Goal: Transaction & Acquisition: Purchase product/service

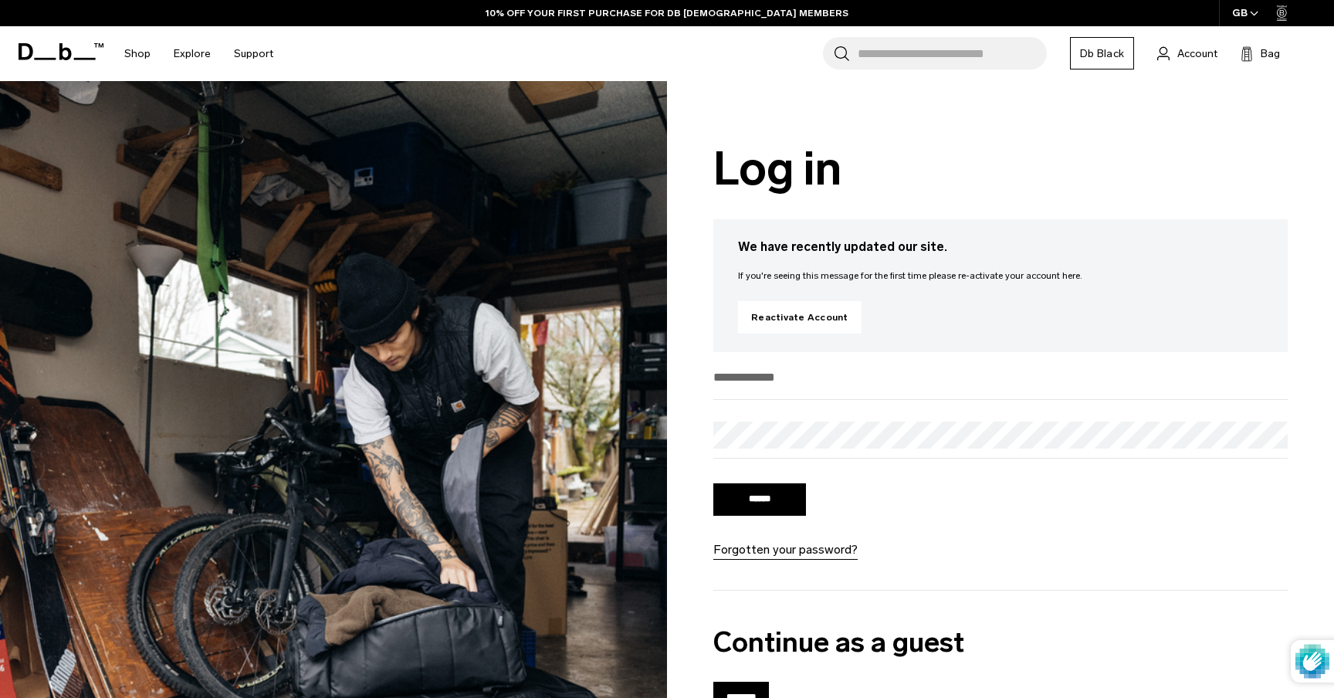
click at [753, 374] on input "email" at bounding box center [1001, 377] width 575 height 25
type input "**********"
click at [775, 480] on form "**********" at bounding box center [1001, 462] width 575 height 195
click at [775, 483] on div "****** Forgotten your password?" at bounding box center [804, 519] width 181 height 79
click at [774, 501] on input "******" at bounding box center [760, 499] width 93 height 32
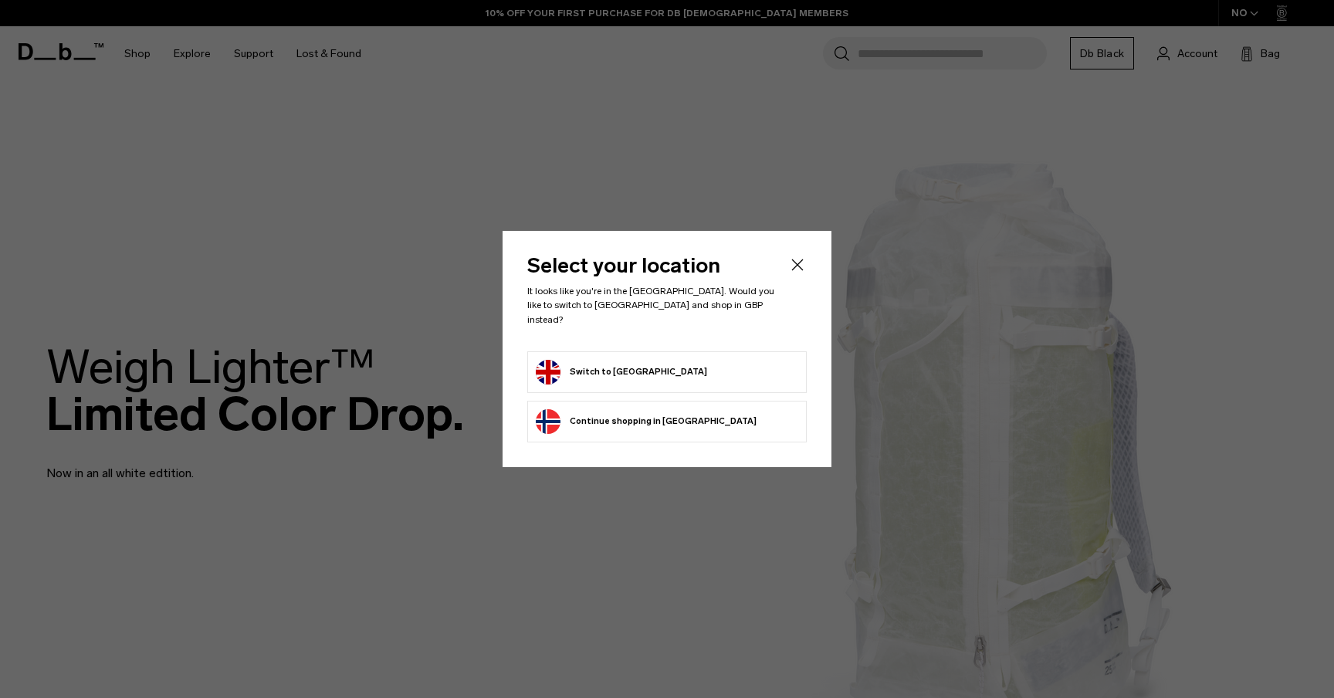
click at [729, 383] on li "Switch to United Kingdom" at bounding box center [667, 372] width 280 height 42
click at [709, 368] on form "Switch to United Kingdom" at bounding box center [667, 372] width 263 height 25
click at [618, 370] on button "Switch to United Kingdom" at bounding box center [621, 372] width 171 height 25
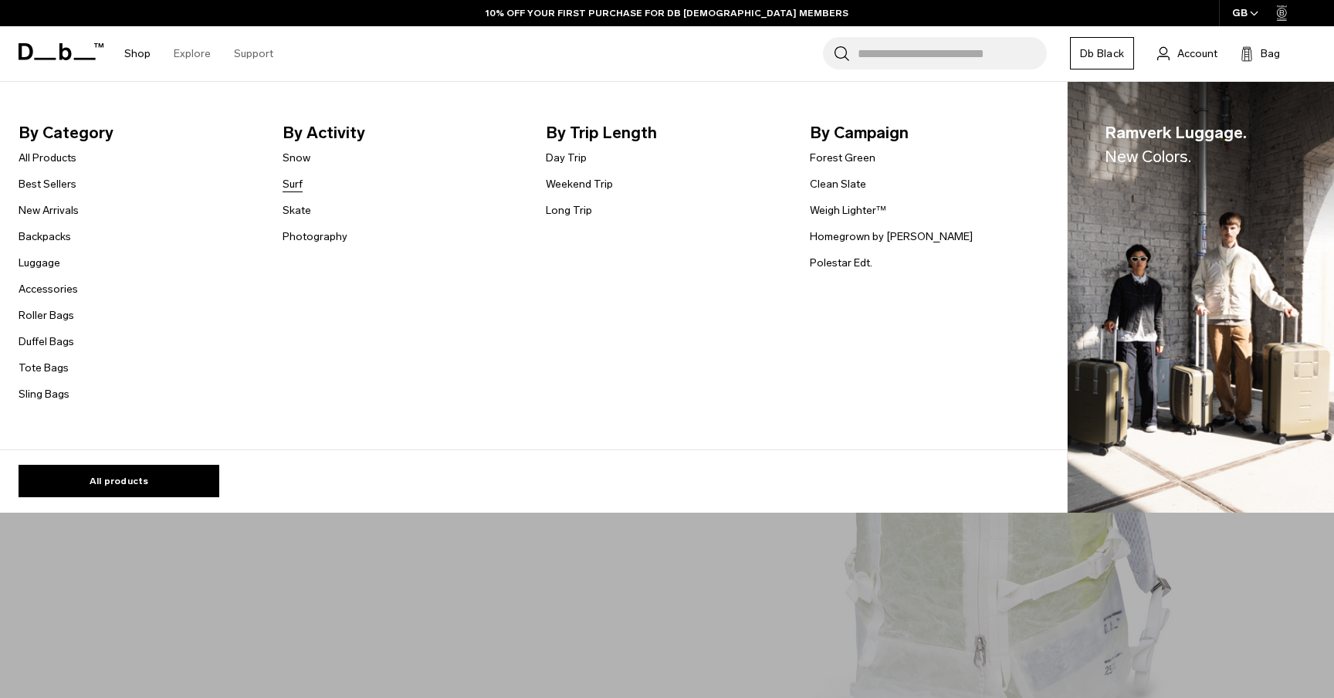
click at [296, 182] on link "Surf" at bounding box center [293, 184] width 20 height 16
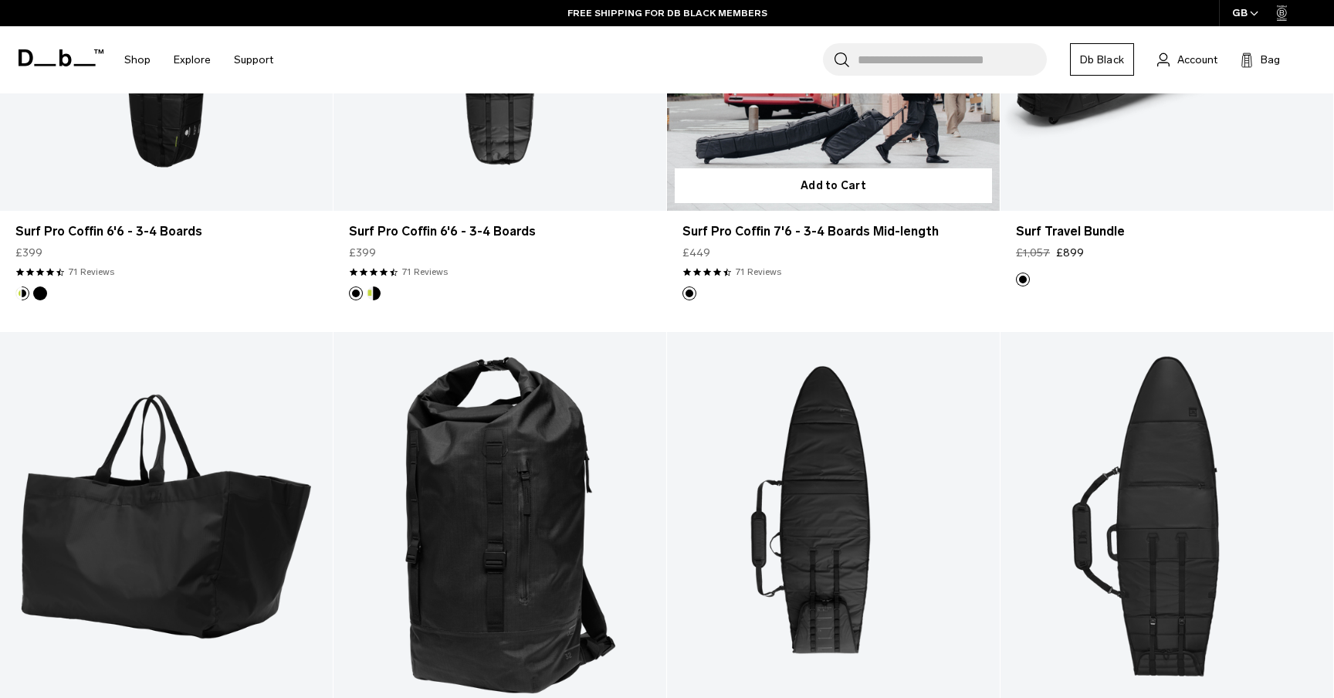
scroll to position [721, 0]
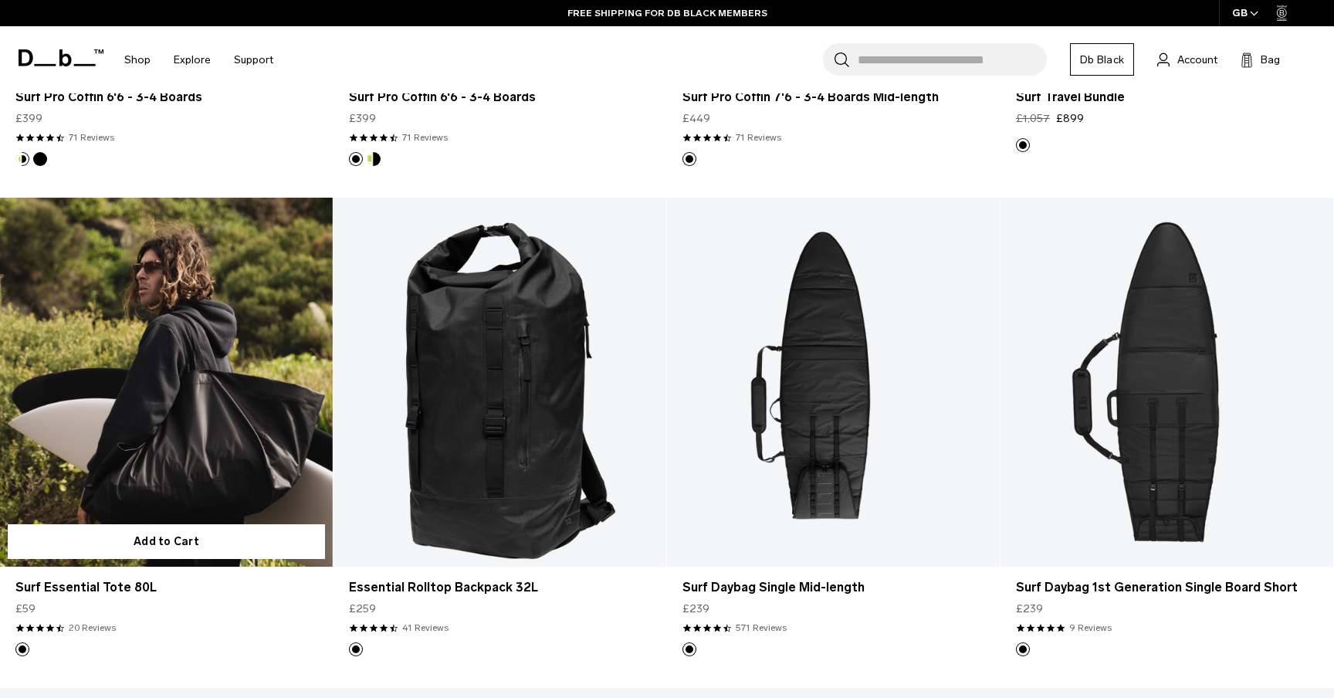
click at [154, 363] on link "Surf Essential Tote 80L" at bounding box center [166, 383] width 333 height 370
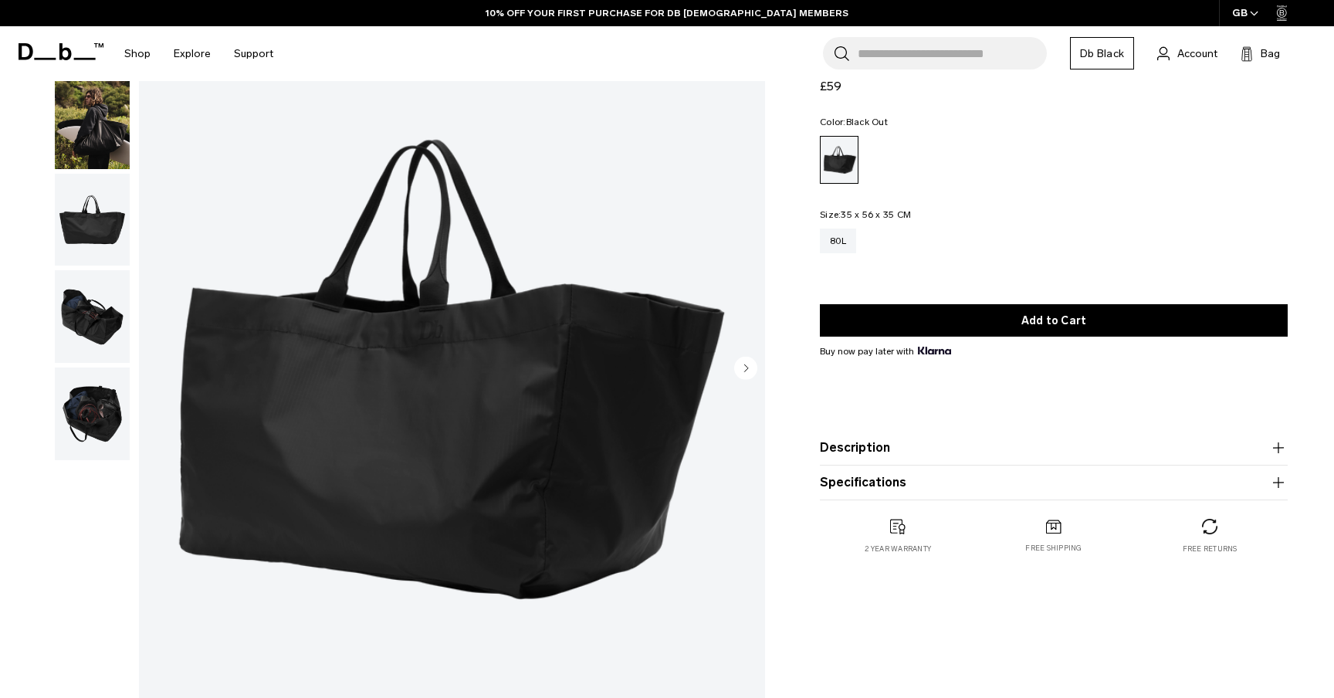
scroll to position [163, 0]
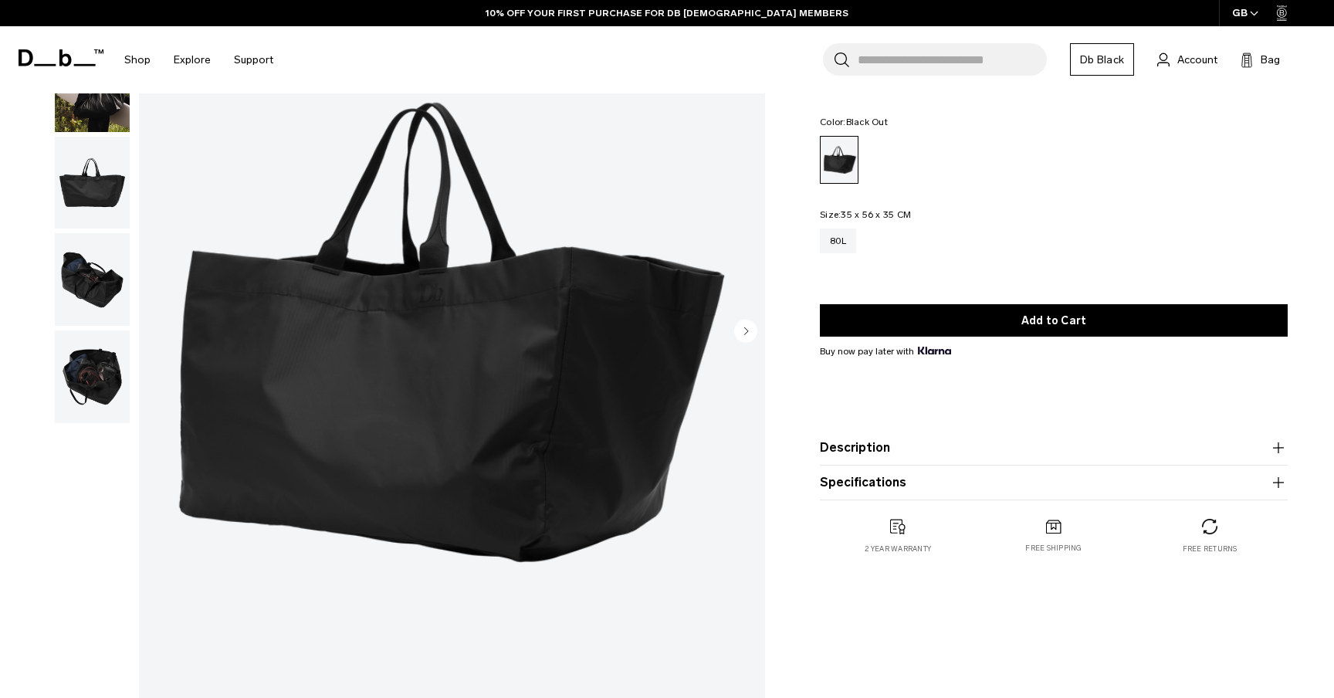
click at [90, 185] on img "button" at bounding box center [92, 183] width 75 height 93
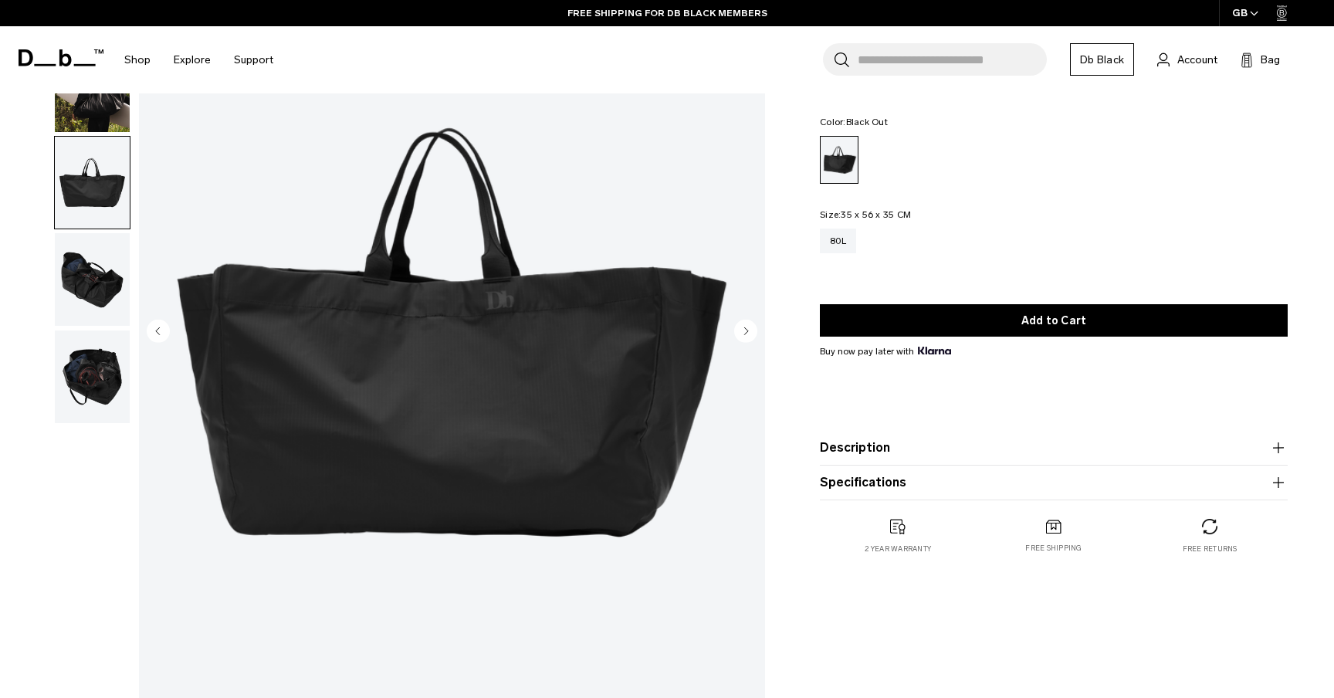
click at [89, 261] on img "button" at bounding box center [92, 279] width 75 height 93
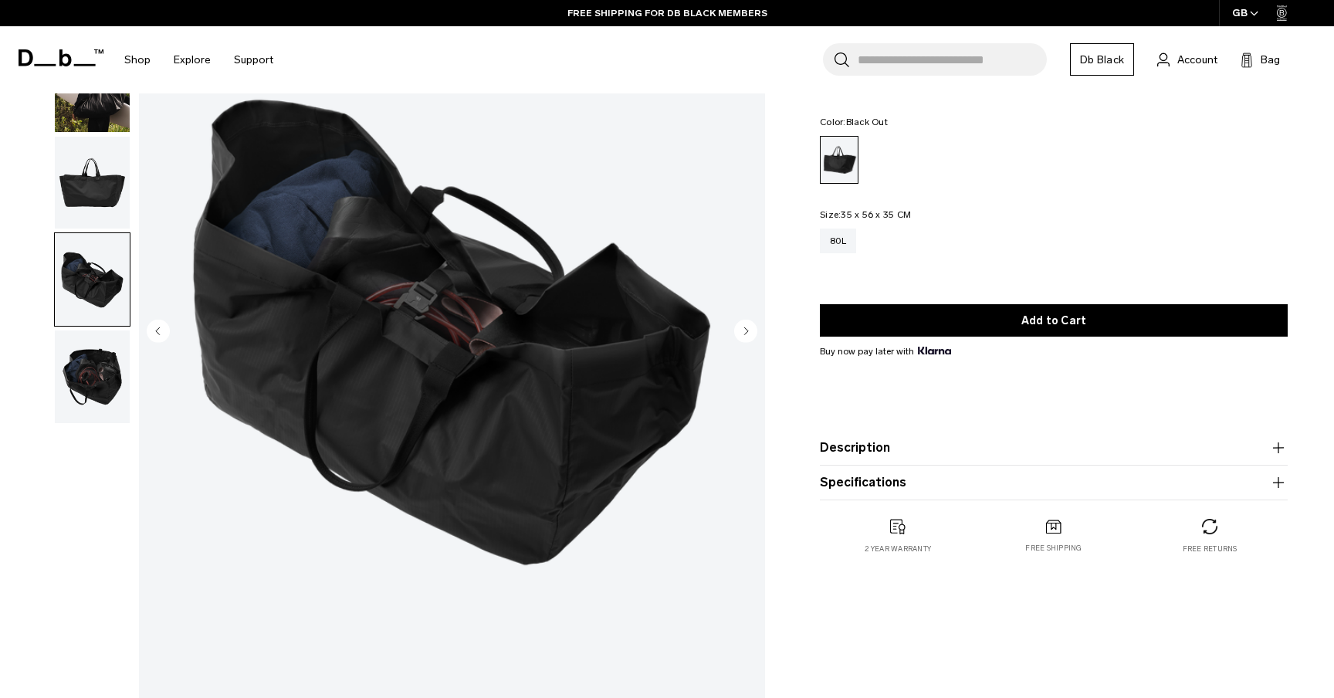
scroll to position [0, 0]
click at [73, 370] on img "button" at bounding box center [92, 377] width 75 height 93
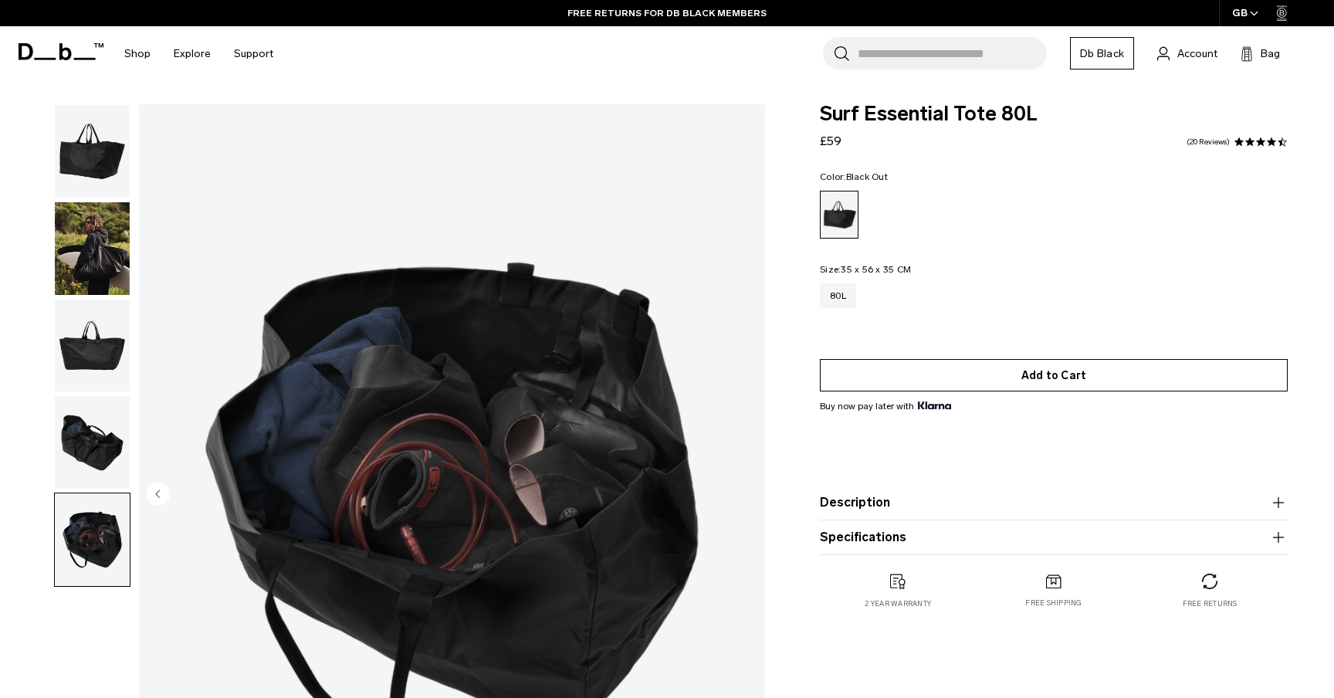
click at [998, 383] on button "Add to Cart" at bounding box center [1054, 375] width 468 height 32
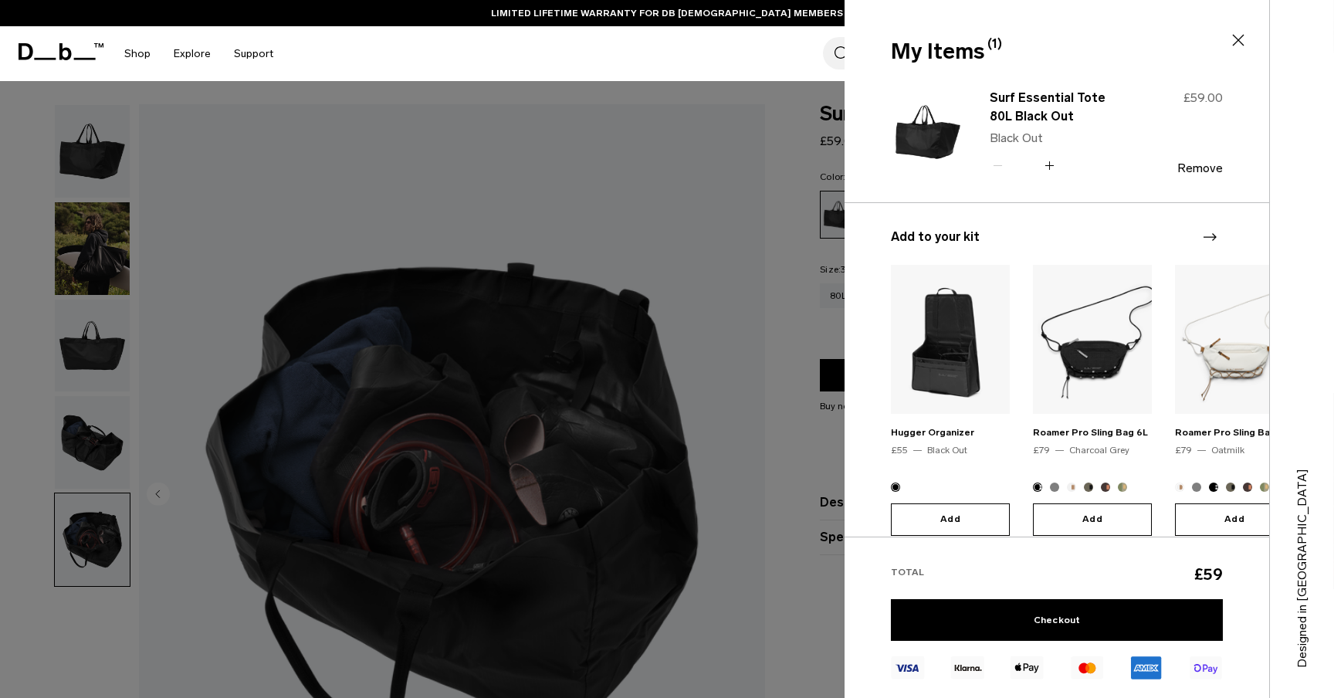
click at [1202, 236] on icon "Next slide" at bounding box center [1210, 237] width 19 height 19
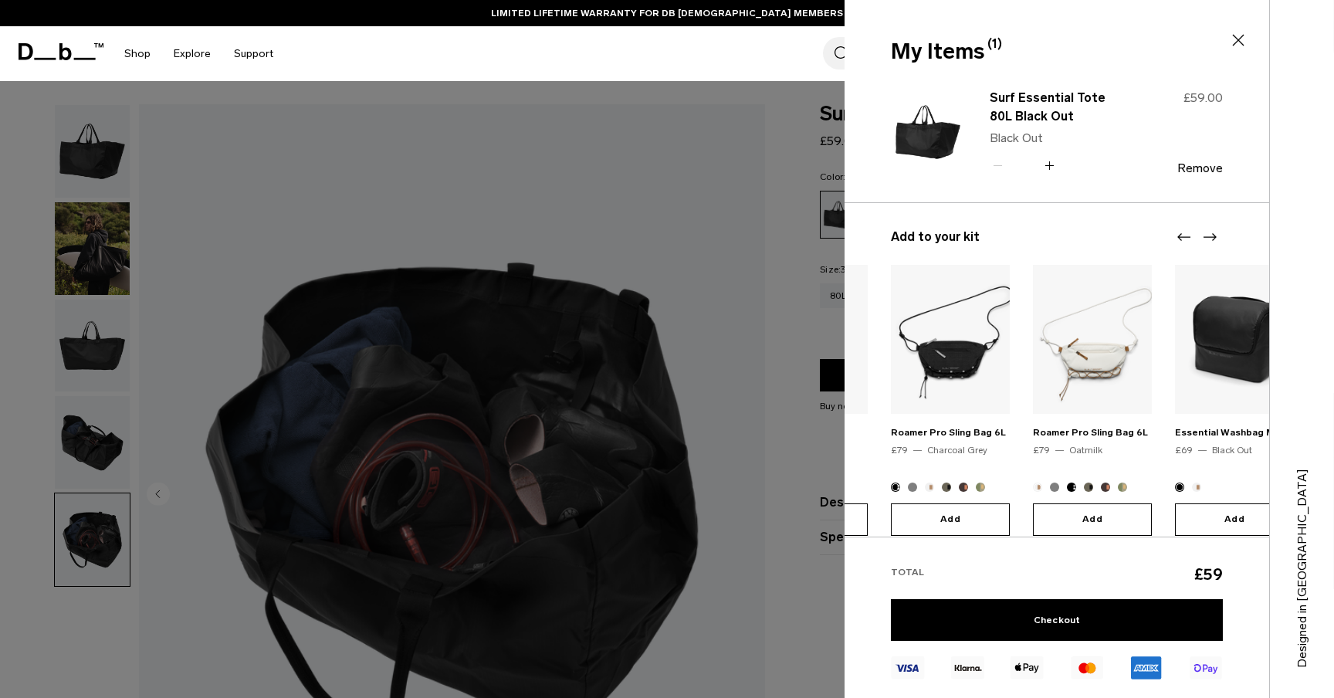
click at [1202, 236] on icon "Next slide" at bounding box center [1210, 237] width 19 height 19
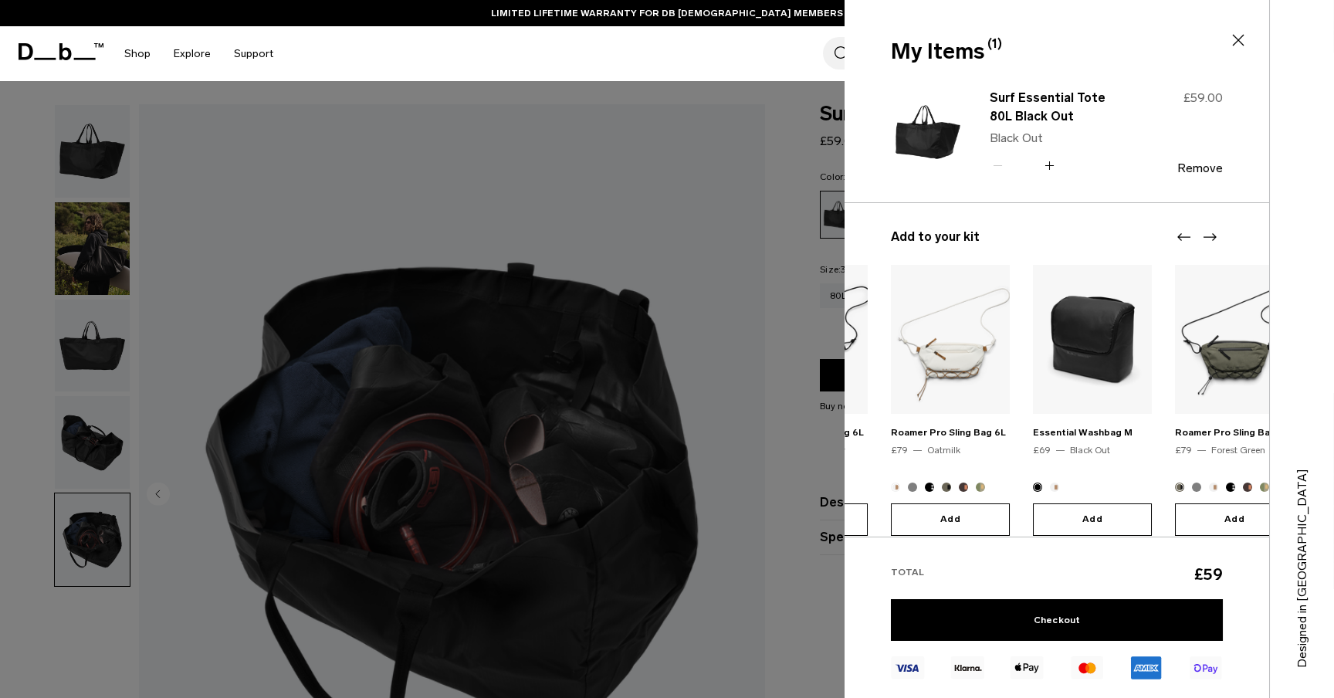
click at [1202, 236] on icon "Next slide" at bounding box center [1210, 237] width 19 height 19
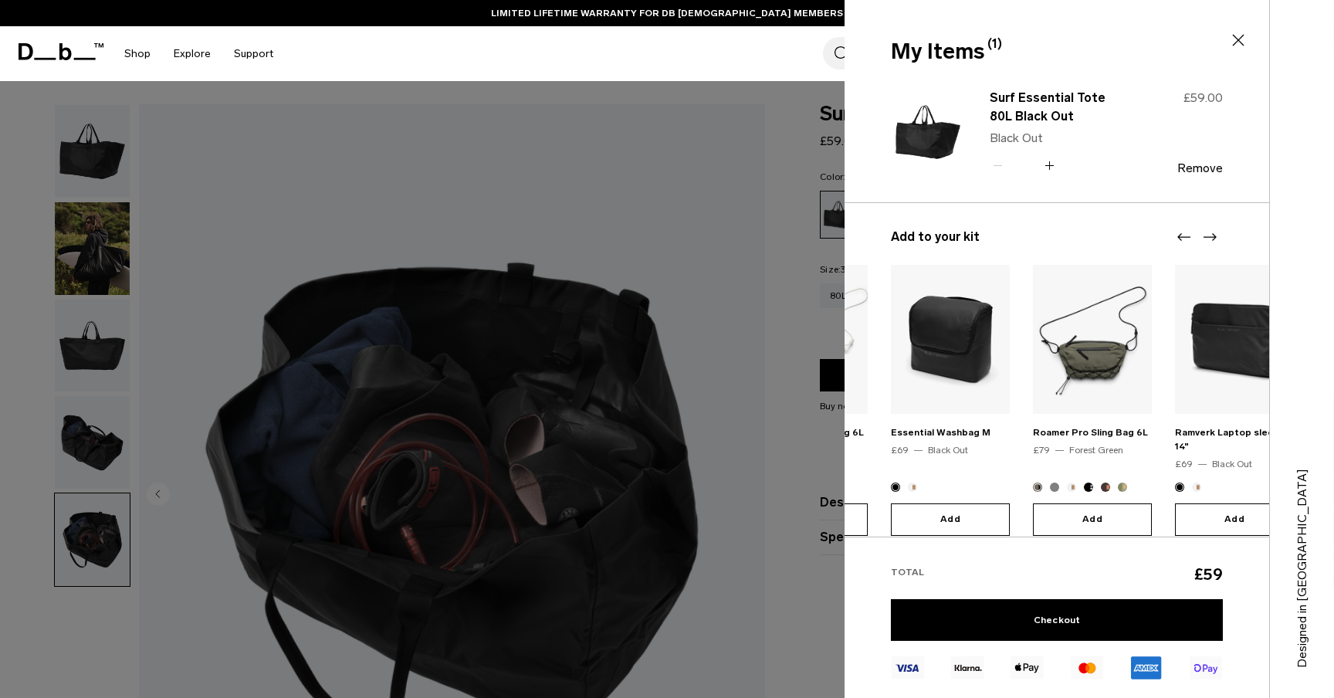
click at [1202, 236] on icon "Next slide" at bounding box center [1210, 237] width 19 height 19
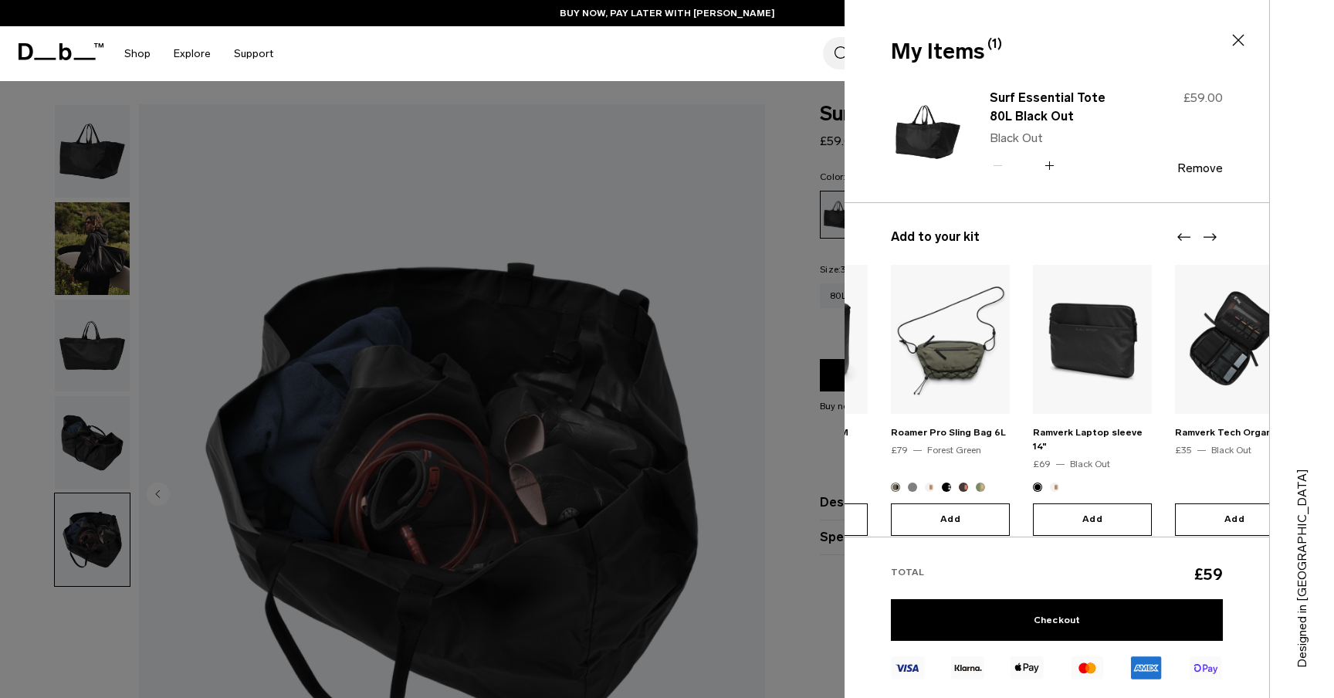
click at [1201, 233] on icon "Next slide" at bounding box center [1210, 237] width 19 height 19
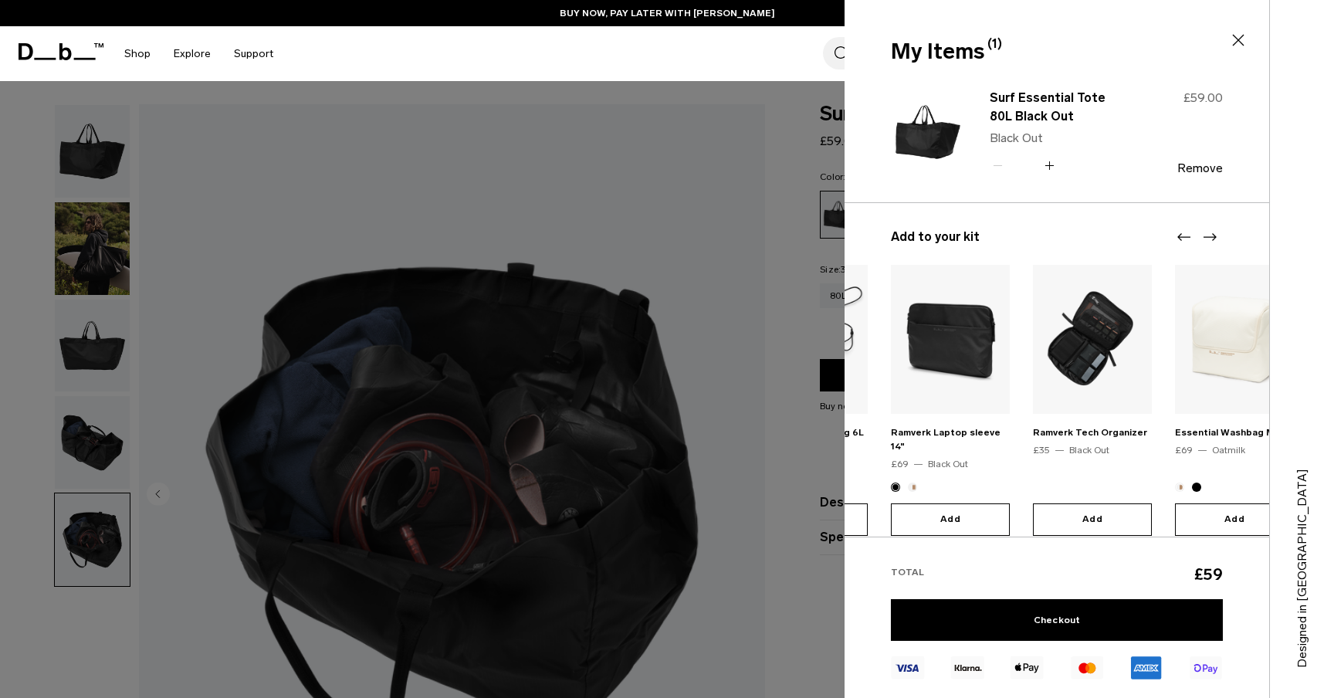
click at [1201, 233] on icon "Next slide" at bounding box center [1210, 237] width 19 height 19
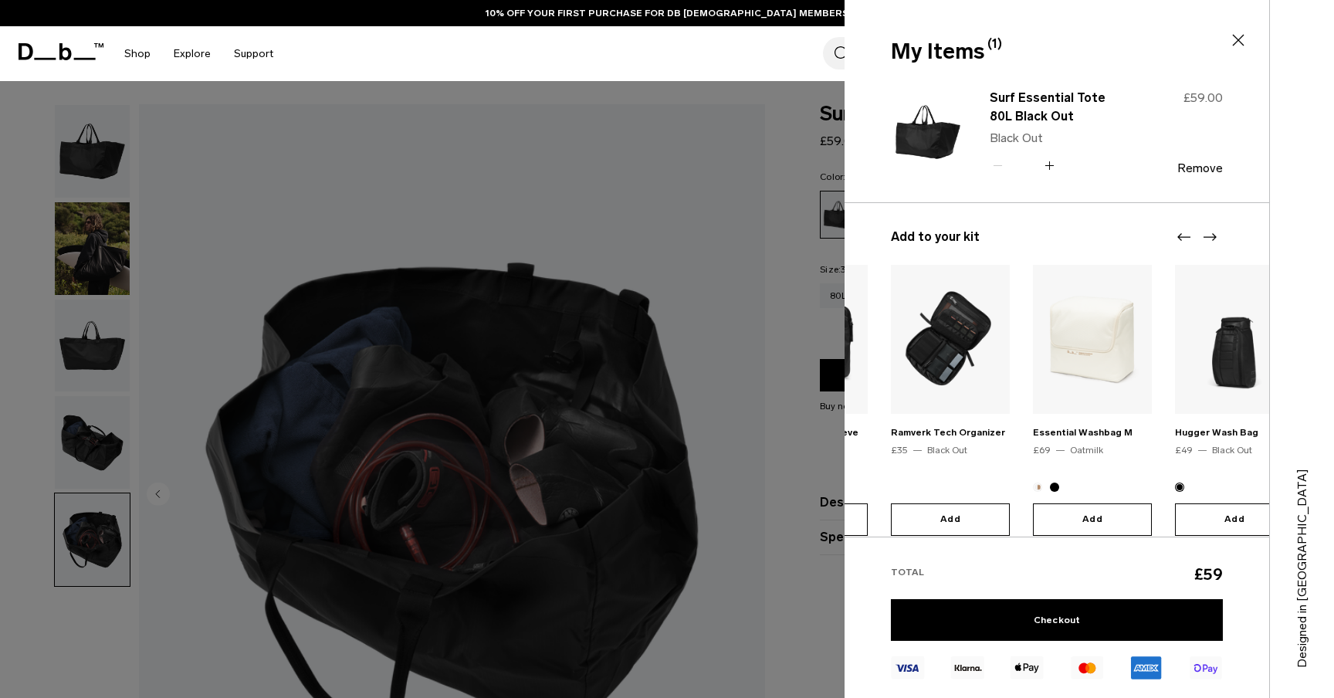
click at [1201, 233] on icon "Next slide" at bounding box center [1210, 237] width 19 height 19
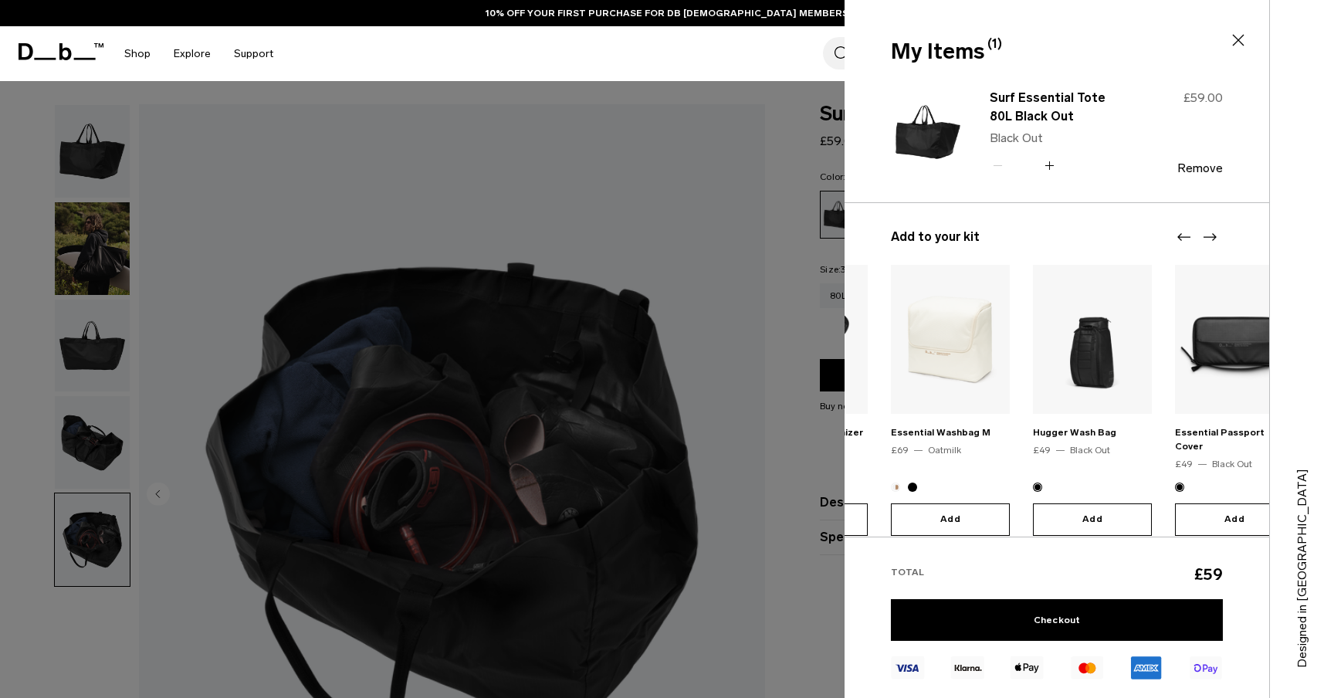
click at [1201, 233] on icon "Next slide" at bounding box center [1210, 237] width 19 height 19
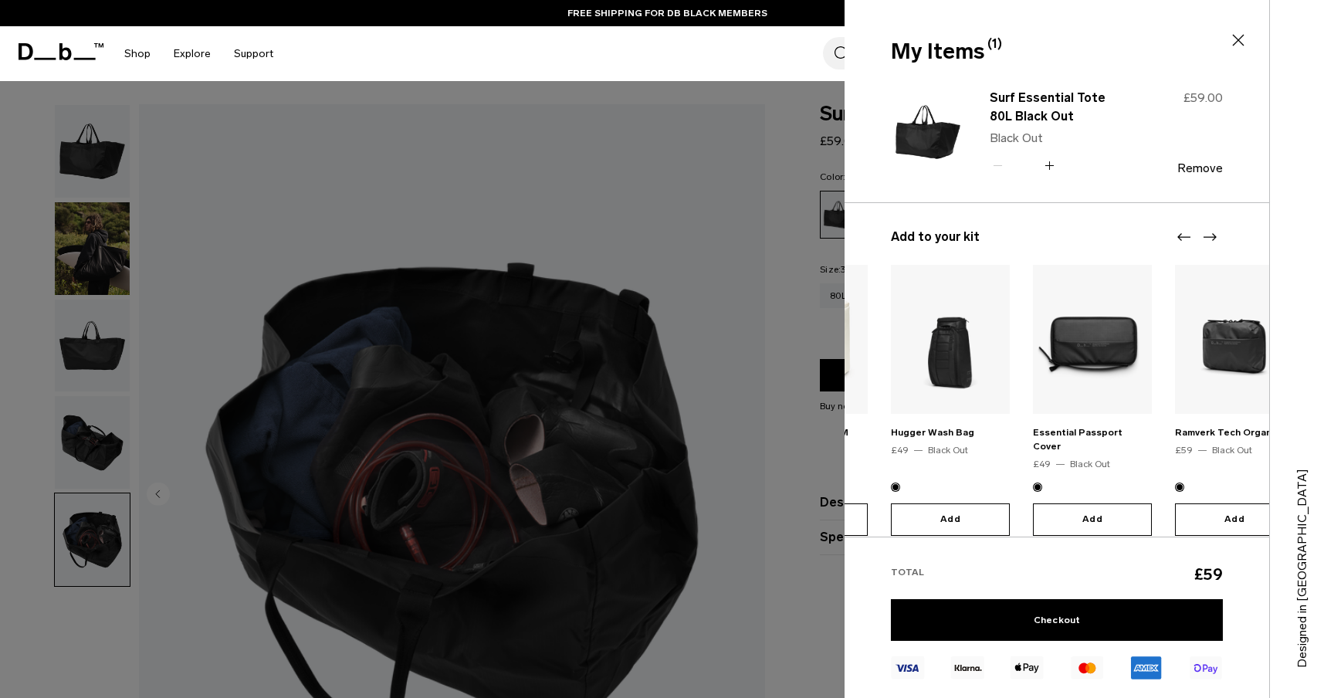
click at [1211, 232] on icon "Next slide" at bounding box center [1210, 237] width 19 height 19
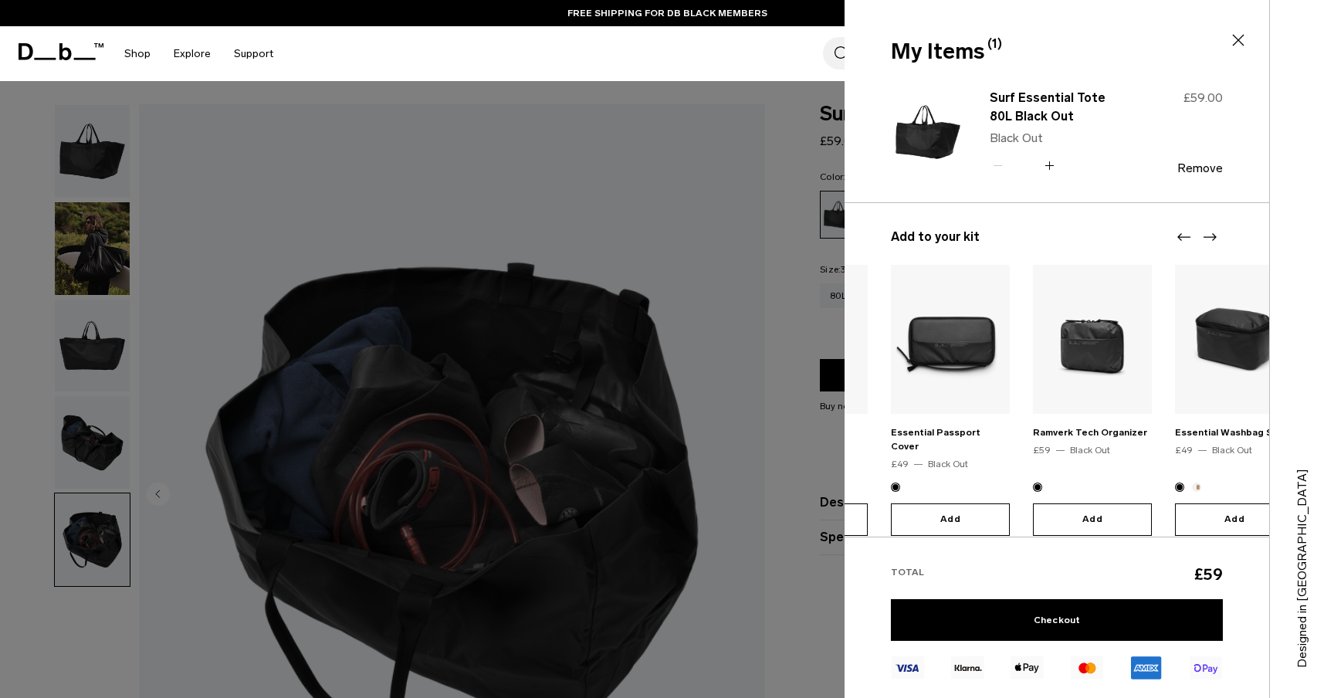
click at [1182, 232] on icon "Previous slide" at bounding box center [1184, 237] width 19 height 19
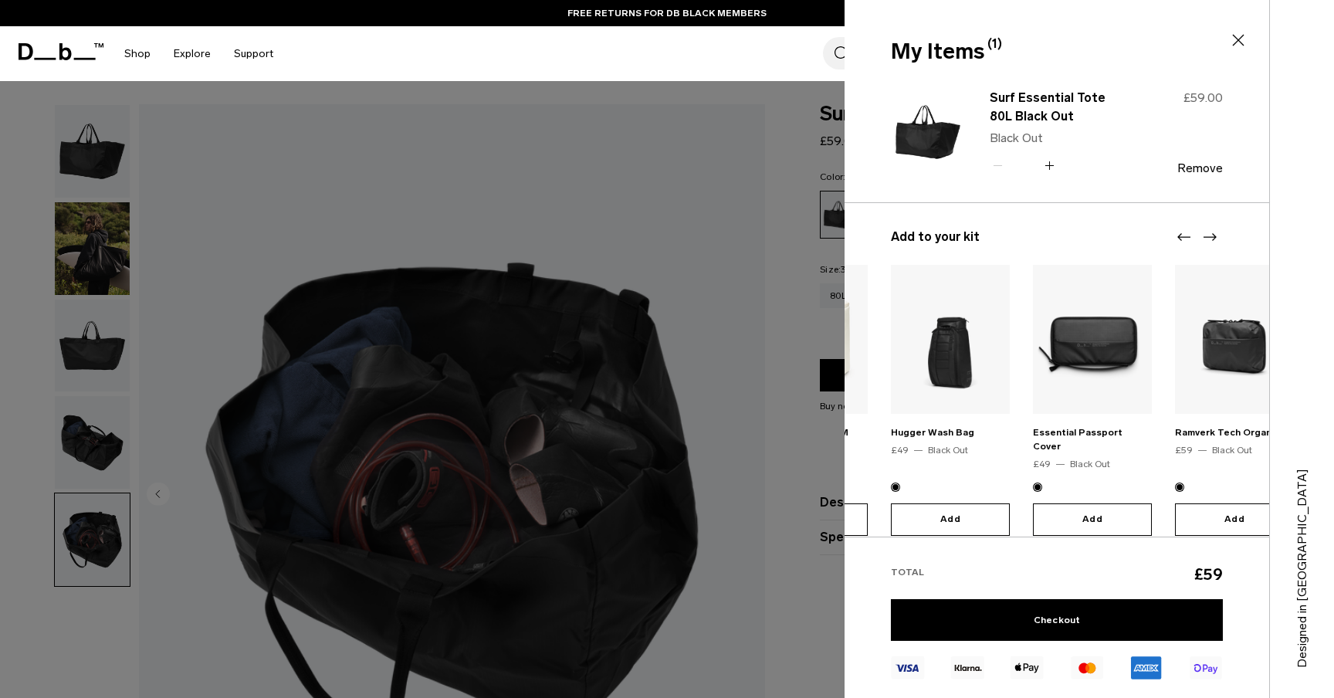
click at [1182, 232] on icon "Previous slide" at bounding box center [1184, 237] width 19 height 19
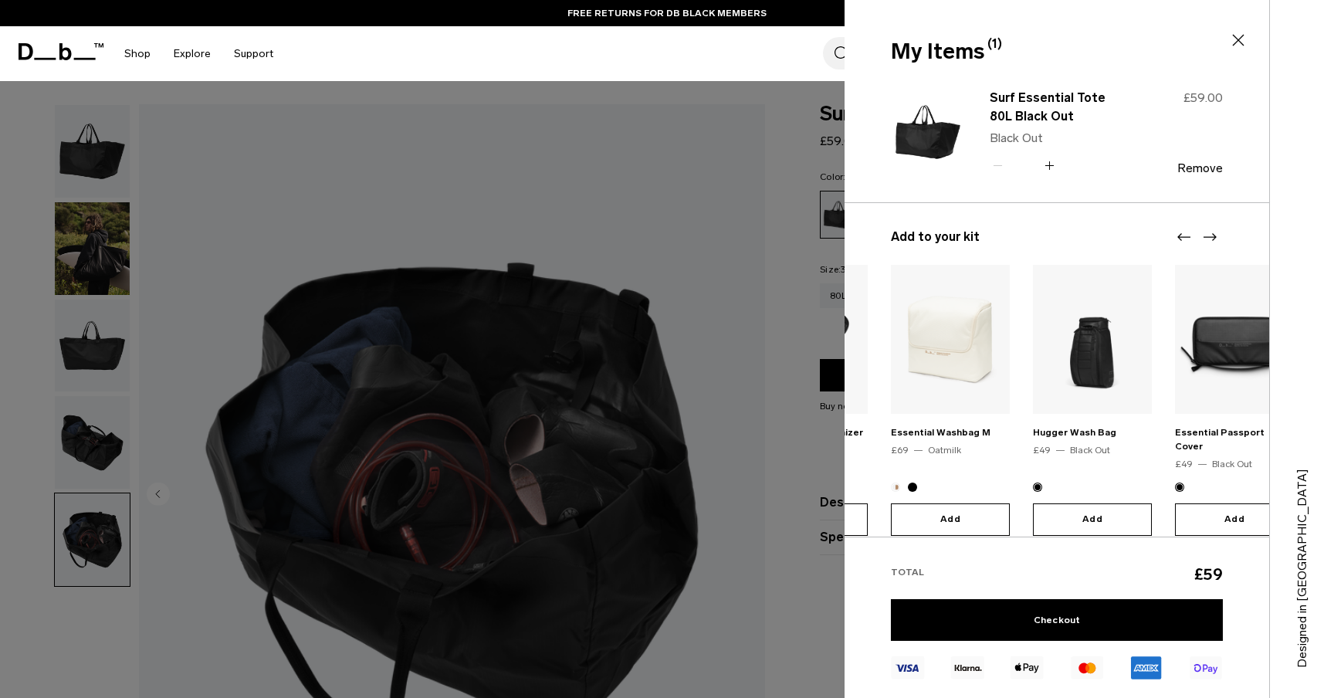
click at [1182, 232] on icon "Previous slide" at bounding box center [1184, 237] width 19 height 19
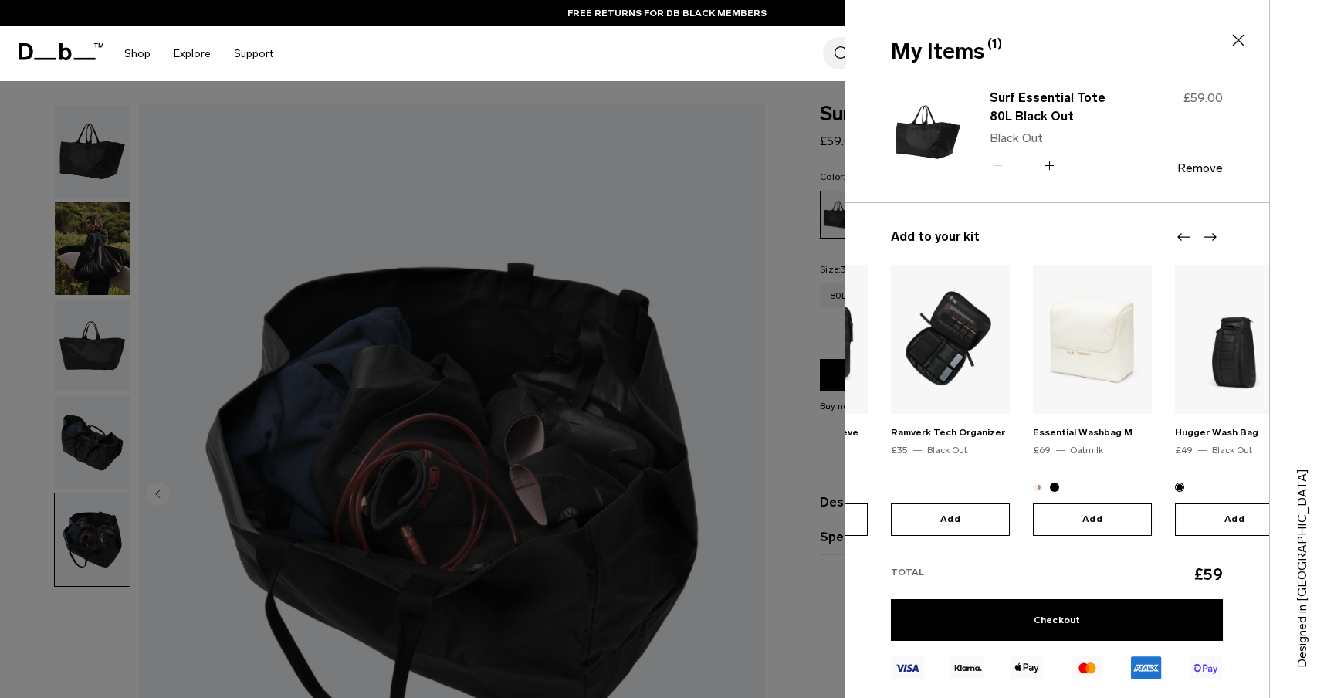
click at [1226, 233] on div "Add to your kit Hugger Organizer £55 Black Out Add Roamer Pro Sling Bag 6L £79 …" at bounding box center [1057, 382] width 425 height 308
click at [1215, 233] on icon "Next slide" at bounding box center [1210, 237] width 19 height 19
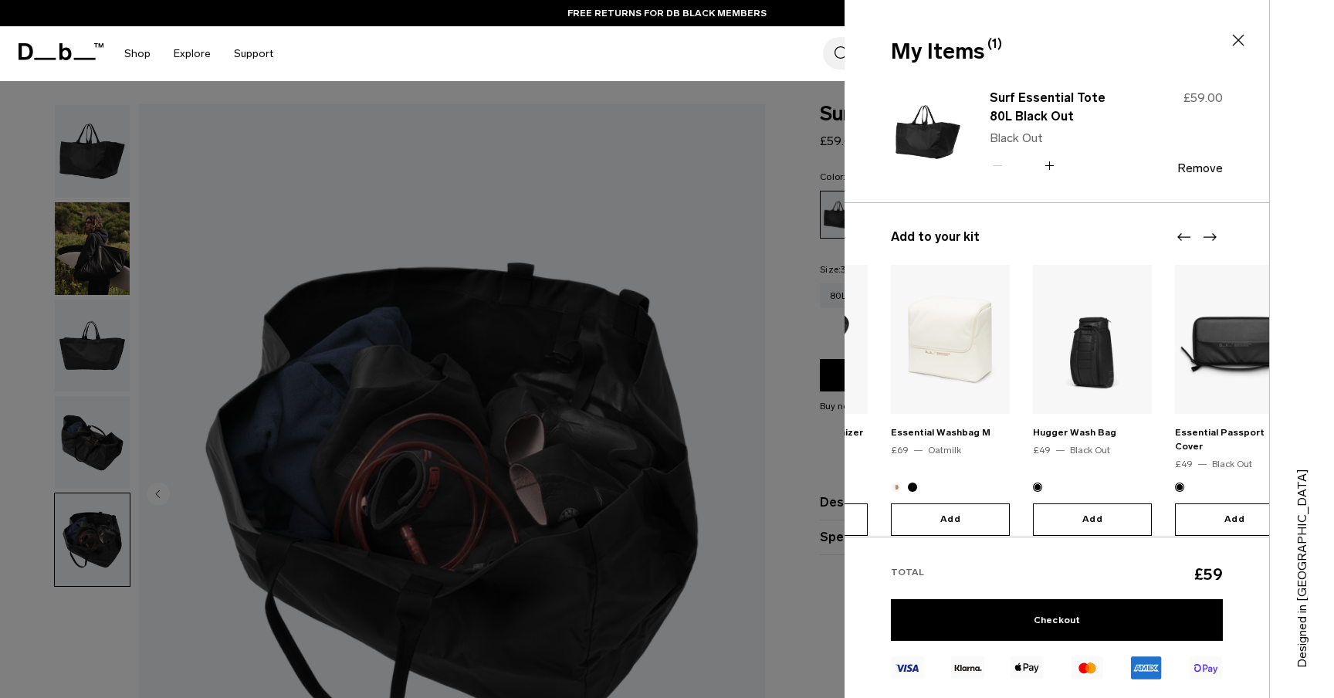
click at [1215, 233] on icon "Next slide" at bounding box center [1210, 237] width 19 height 19
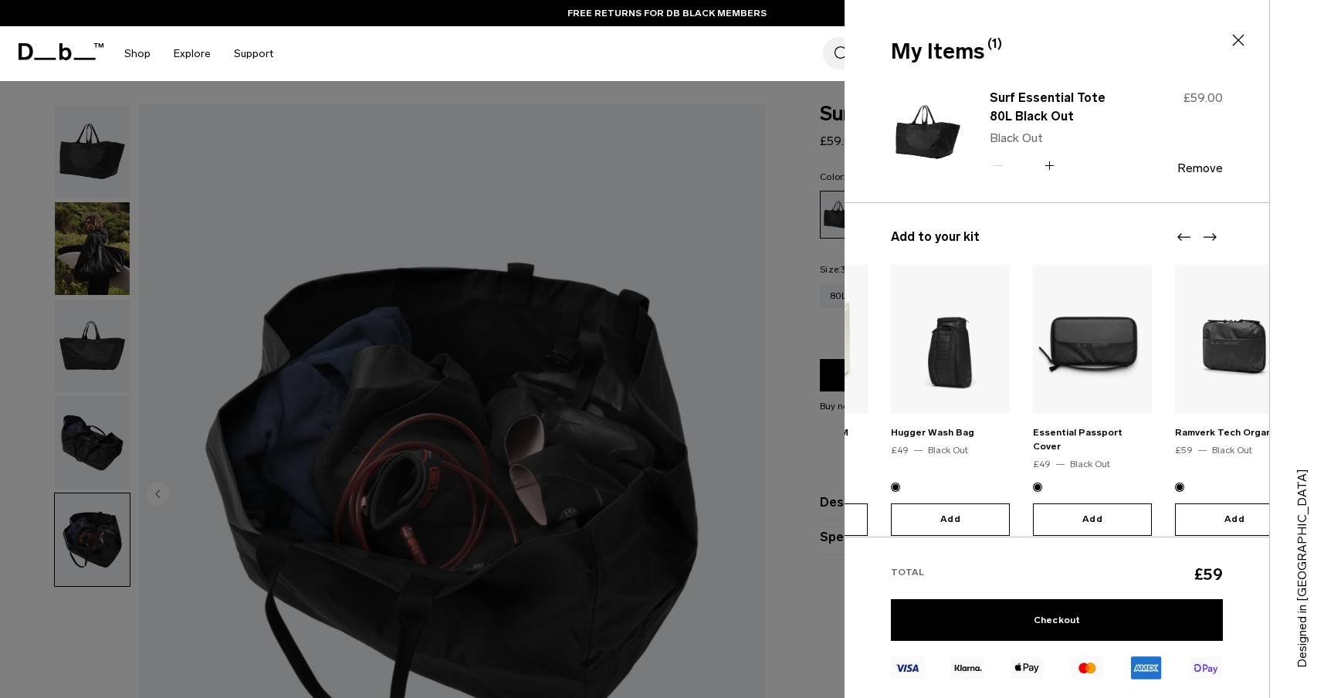
click at [1223, 343] on img at bounding box center [1234, 339] width 119 height 149
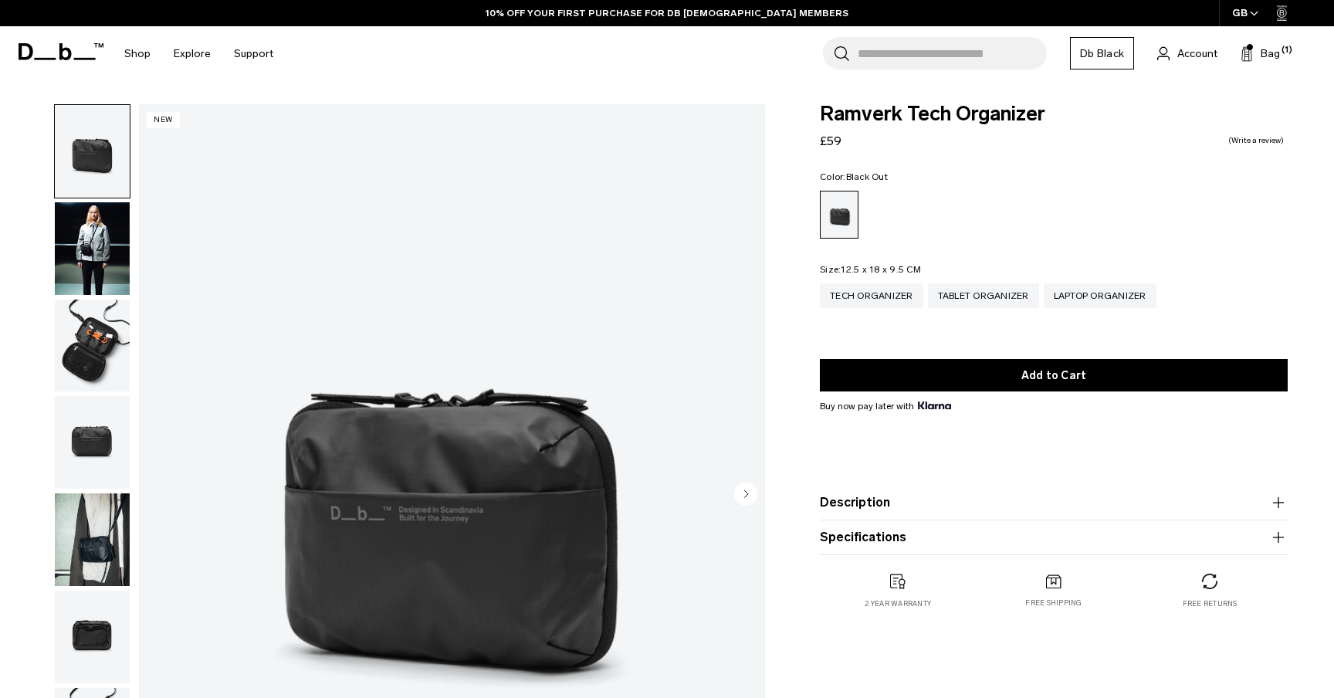
click at [70, 336] on img "button" at bounding box center [92, 346] width 75 height 93
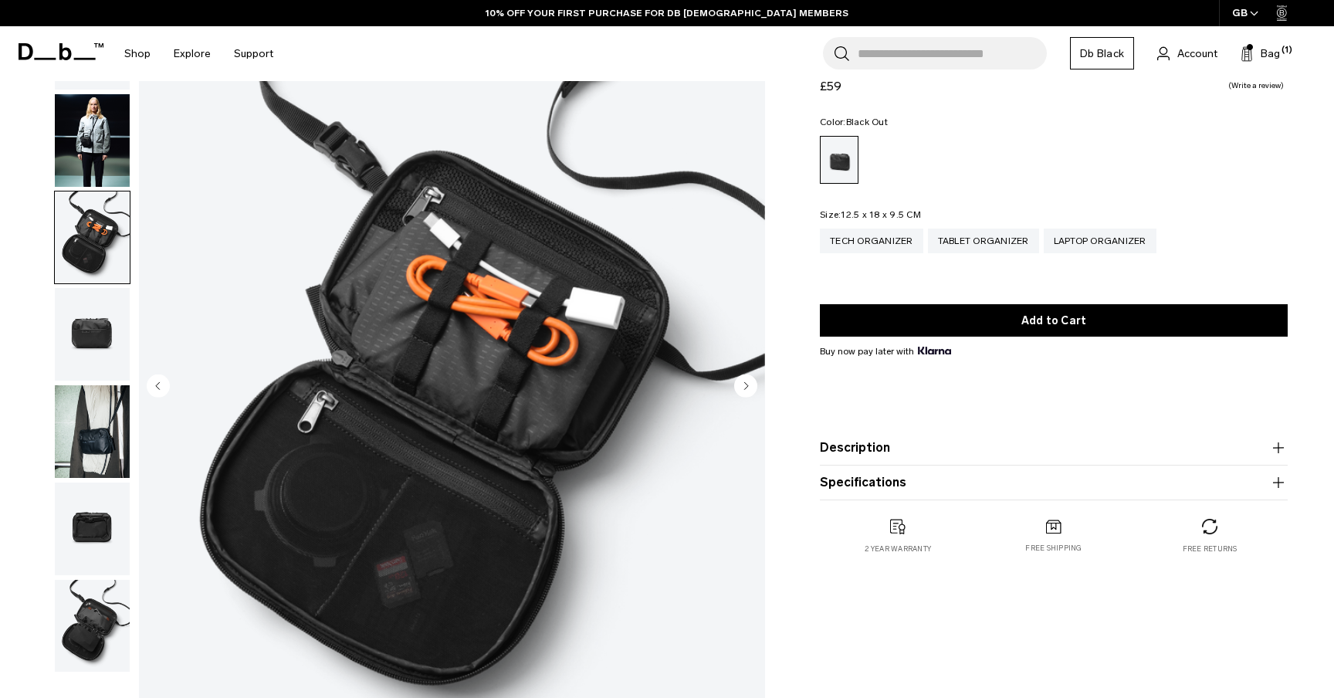
scroll to position [110, 0]
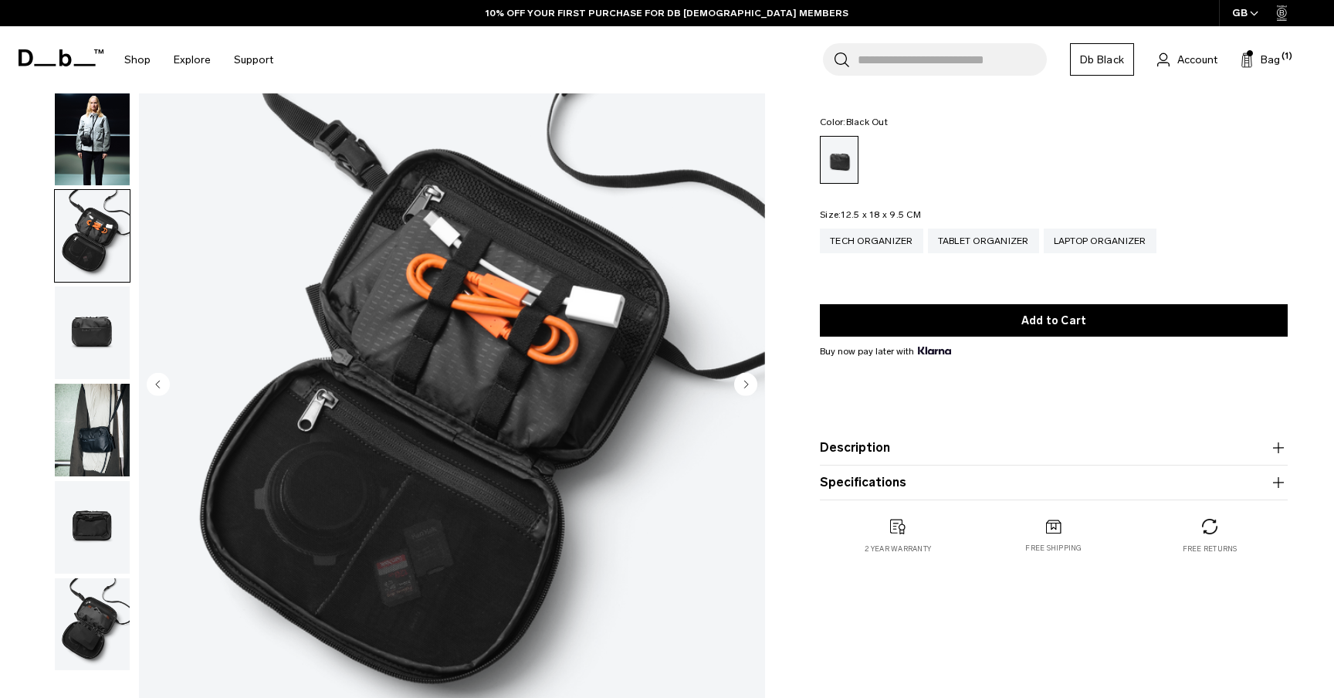
click at [100, 412] on img "button" at bounding box center [92, 430] width 75 height 93
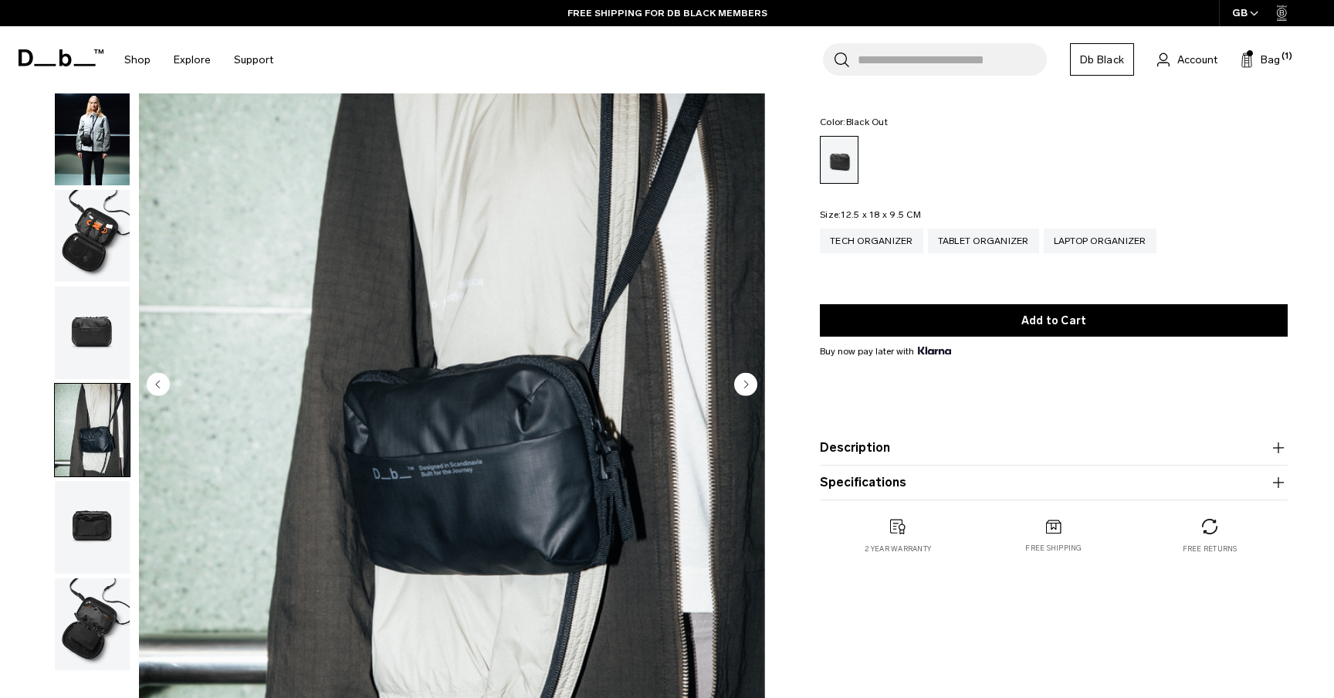
click at [83, 537] on img "button" at bounding box center [92, 527] width 75 height 93
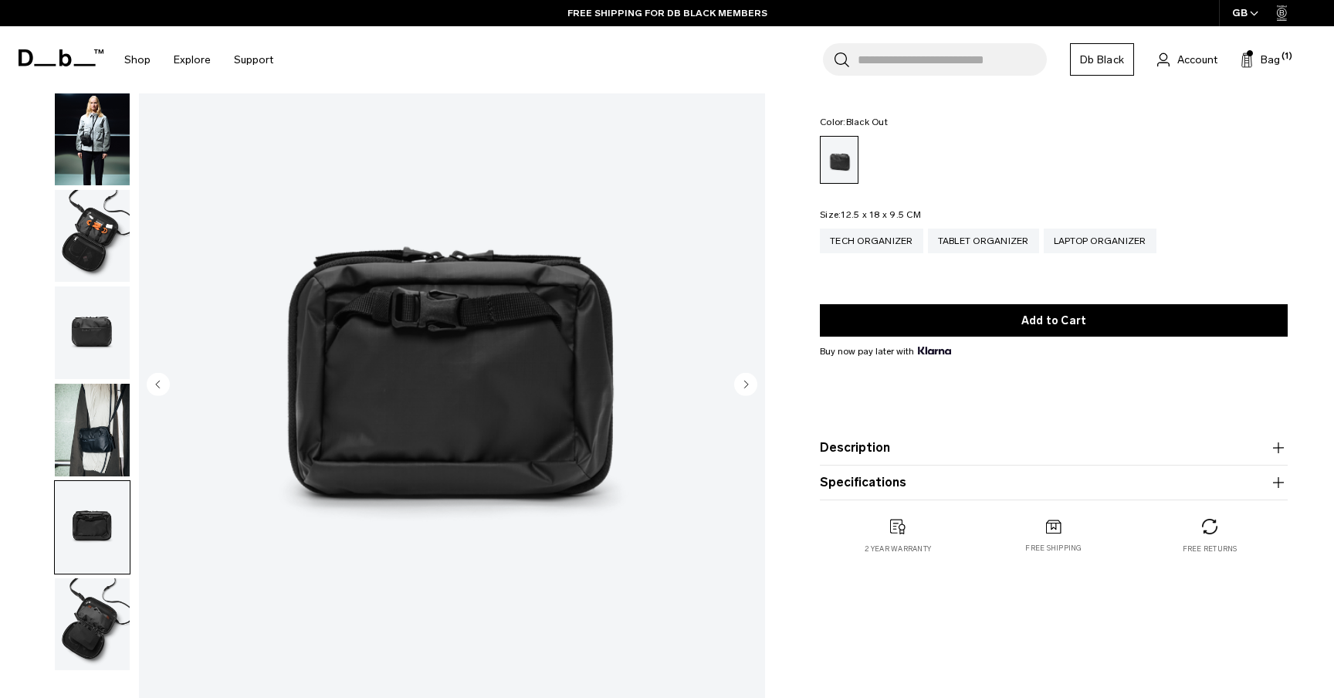
click at [86, 619] on img "button" at bounding box center [92, 624] width 75 height 93
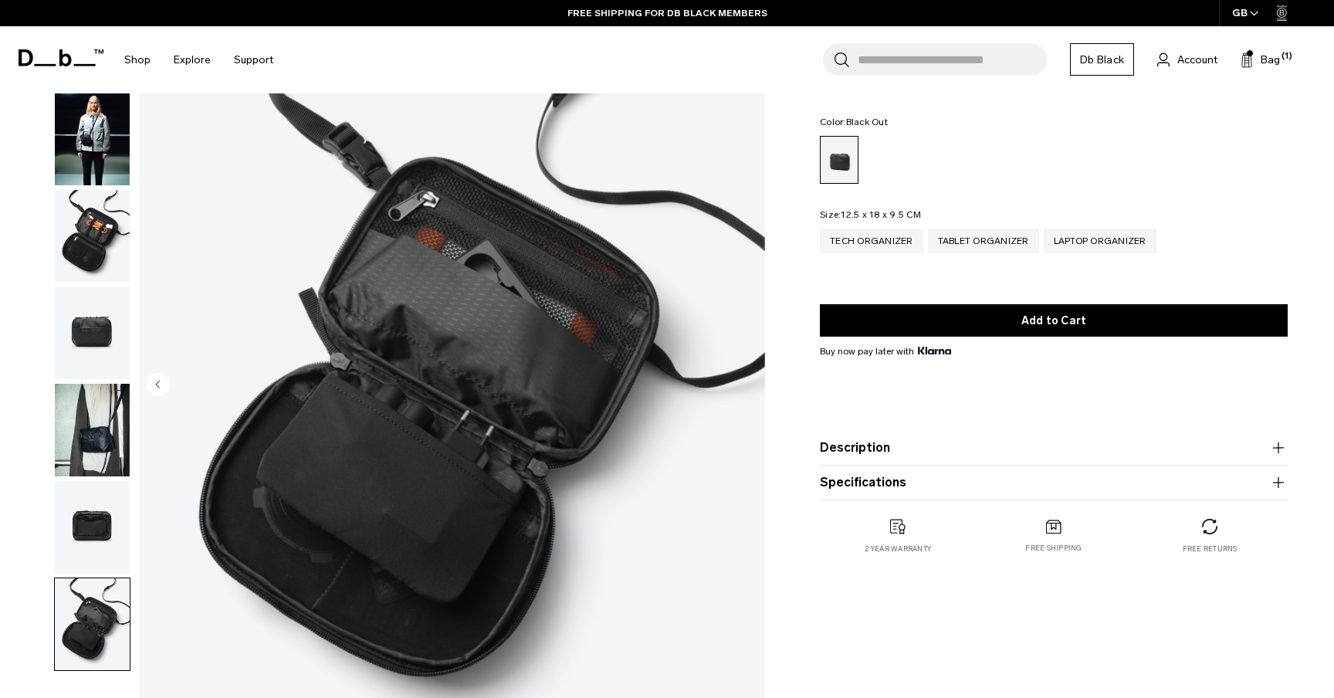
click at [85, 516] on img "button" at bounding box center [92, 527] width 75 height 93
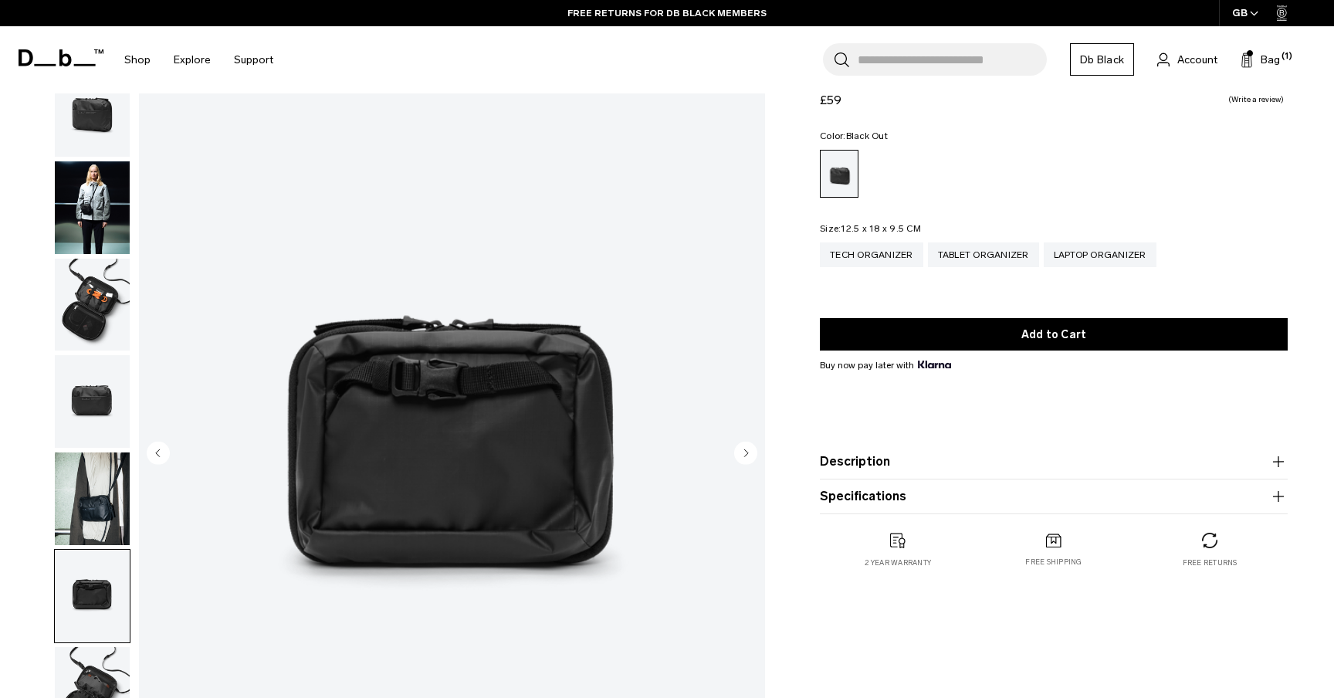
scroll to position [0, 0]
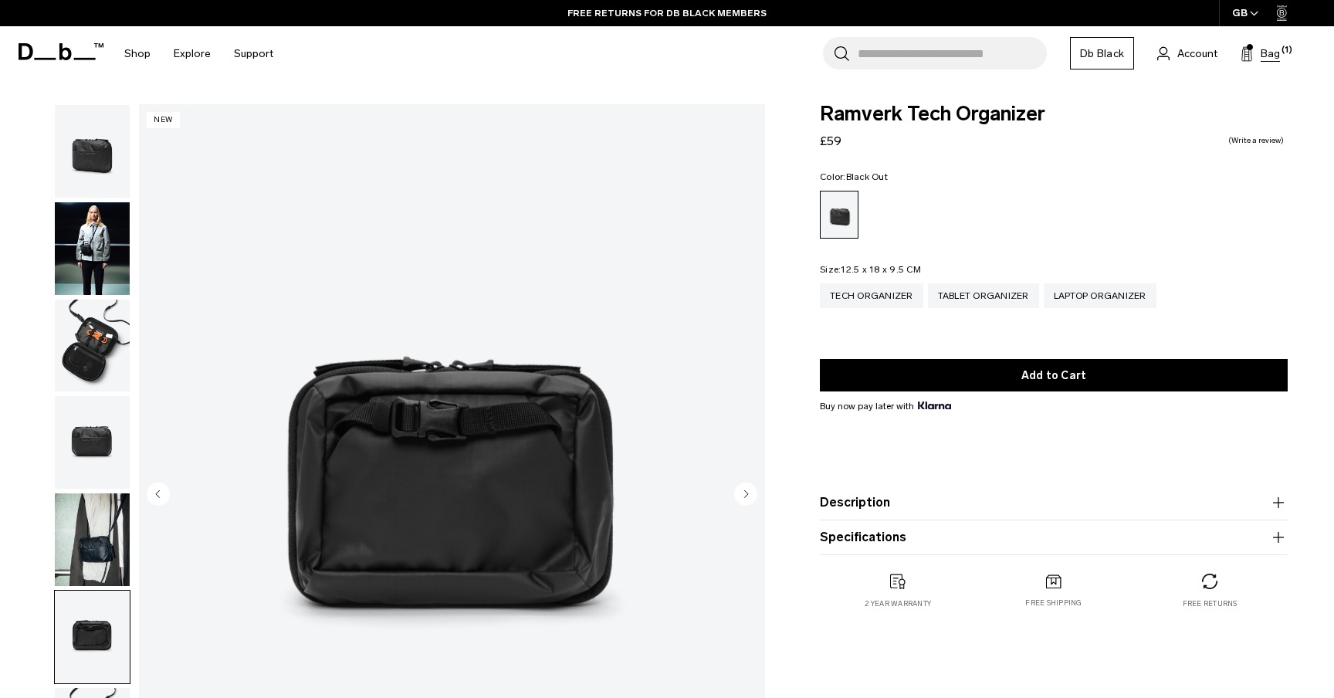
click at [1280, 55] on span "Bag" at bounding box center [1270, 54] width 19 height 16
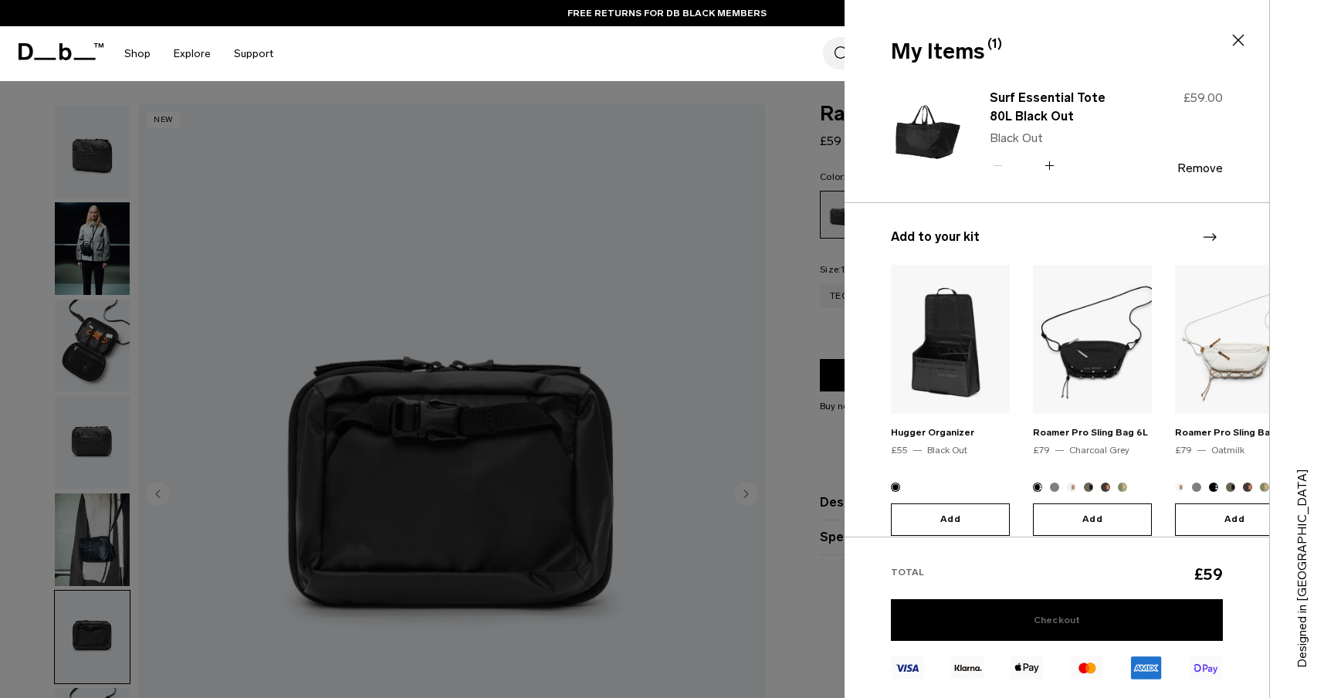
click at [1040, 615] on link "Checkout" at bounding box center [1057, 620] width 332 height 42
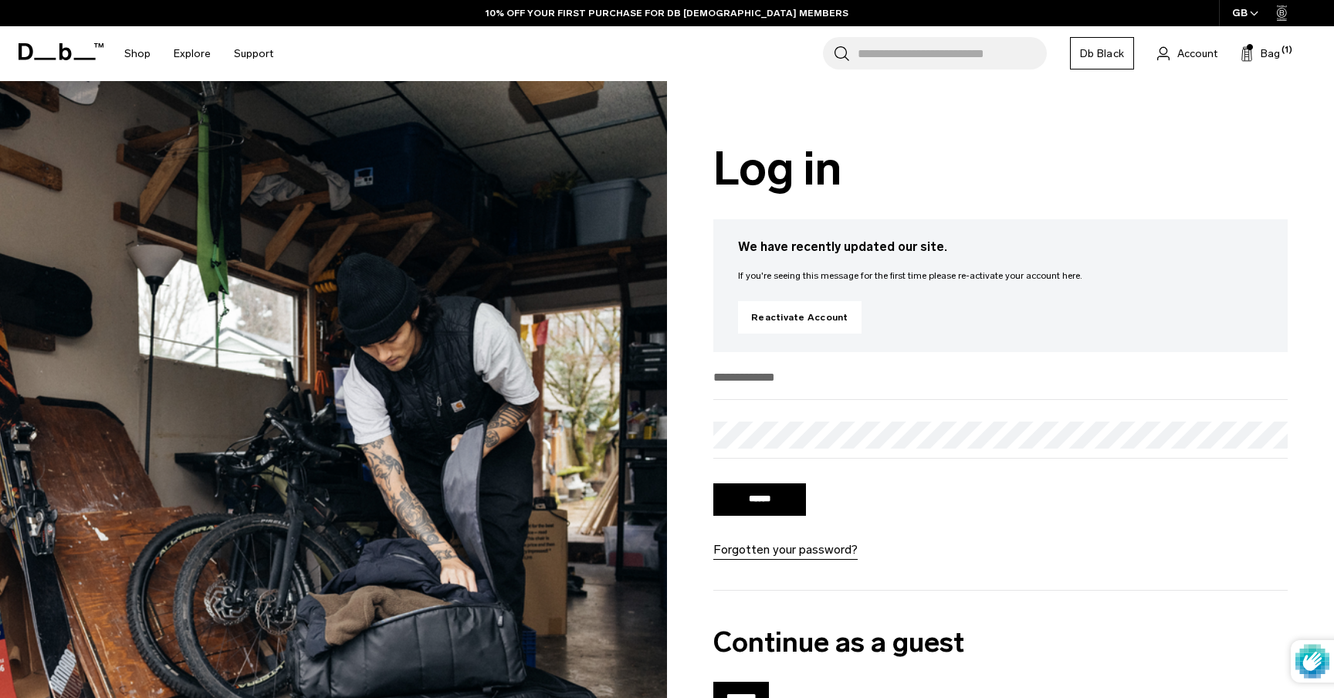
click at [761, 376] on input "email" at bounding box center [1001, 377] width 575 height 25
type input "**********"
click at [767, 497] on input "******" at bounding box center [760, 499] width 93 height 32
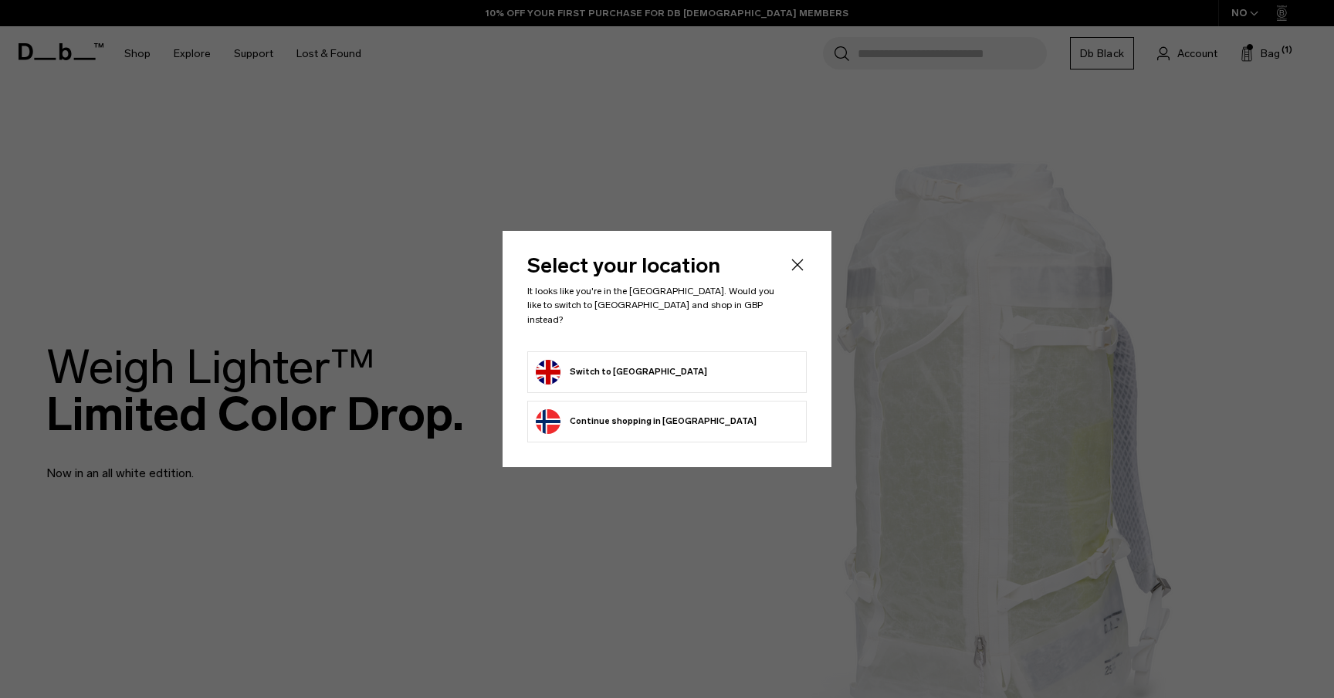
click at [700, 365] on form "Switch to [GEOGRAPHIC_DATA]" at bounding box center [667, 372] width 263 height 25
click at [656, 360] on button "Switch to [GEOGRAPHIC_DATA]" at bounding box center [621, 372] width 171 height 25
click at [597, 360] on button "Switch to [GEOGRAPHIC_DATA]" at bounding box center [621, 372] width 171 height 25
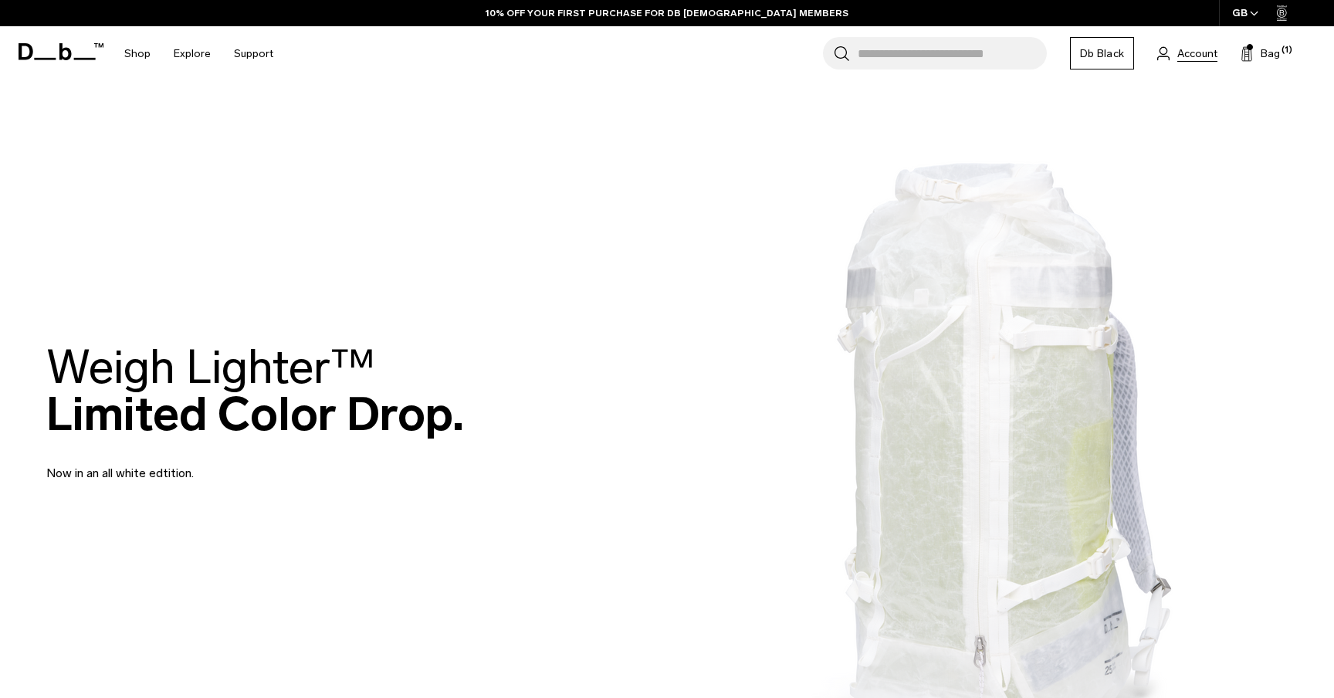
click at [1185, 55] on span "Account" at bounding box center [1198, 54] width 40 height 16
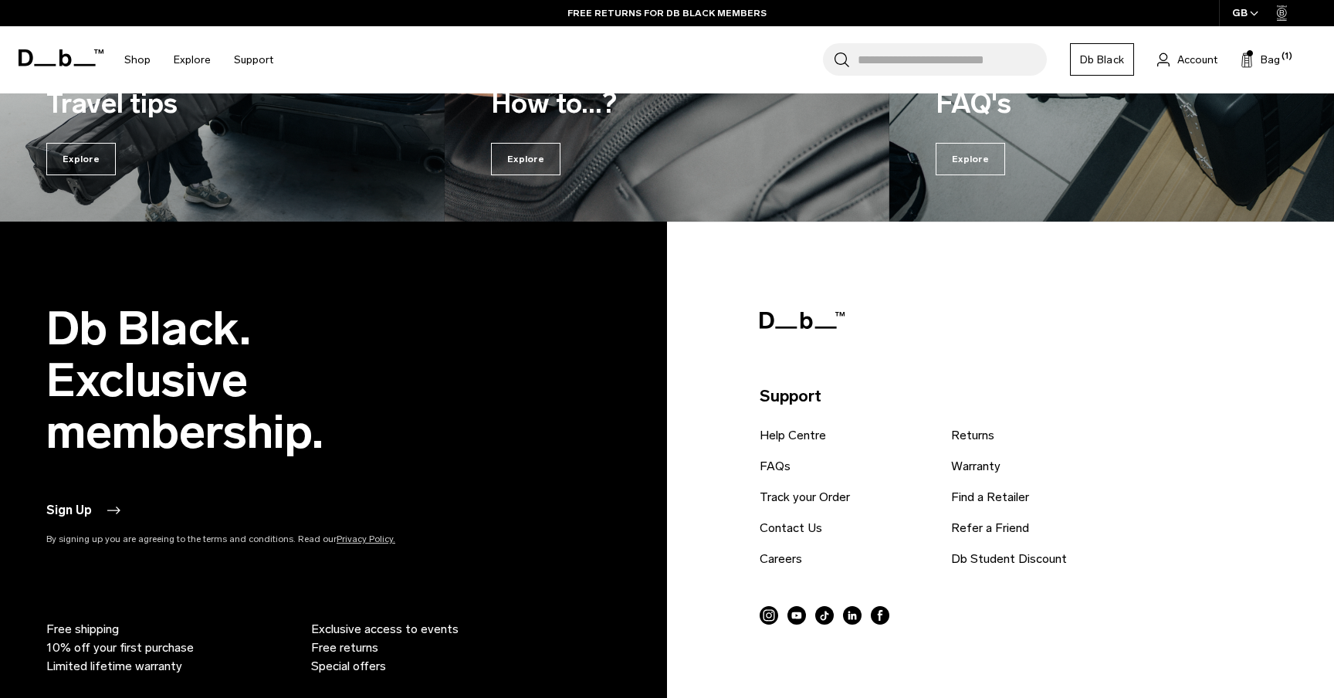
scroll to position [1588, 0]
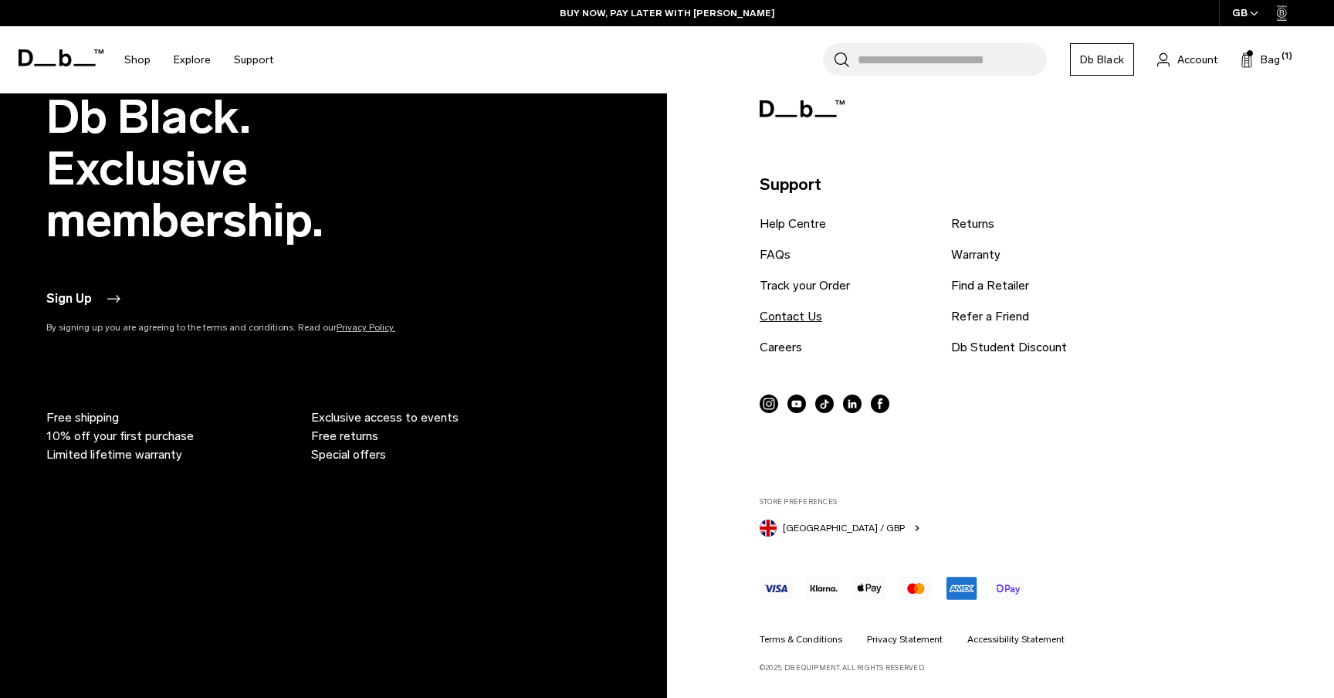
click at [772, 320] on link "Contact Us" at bounding box center [791, 316] width 63 height 19
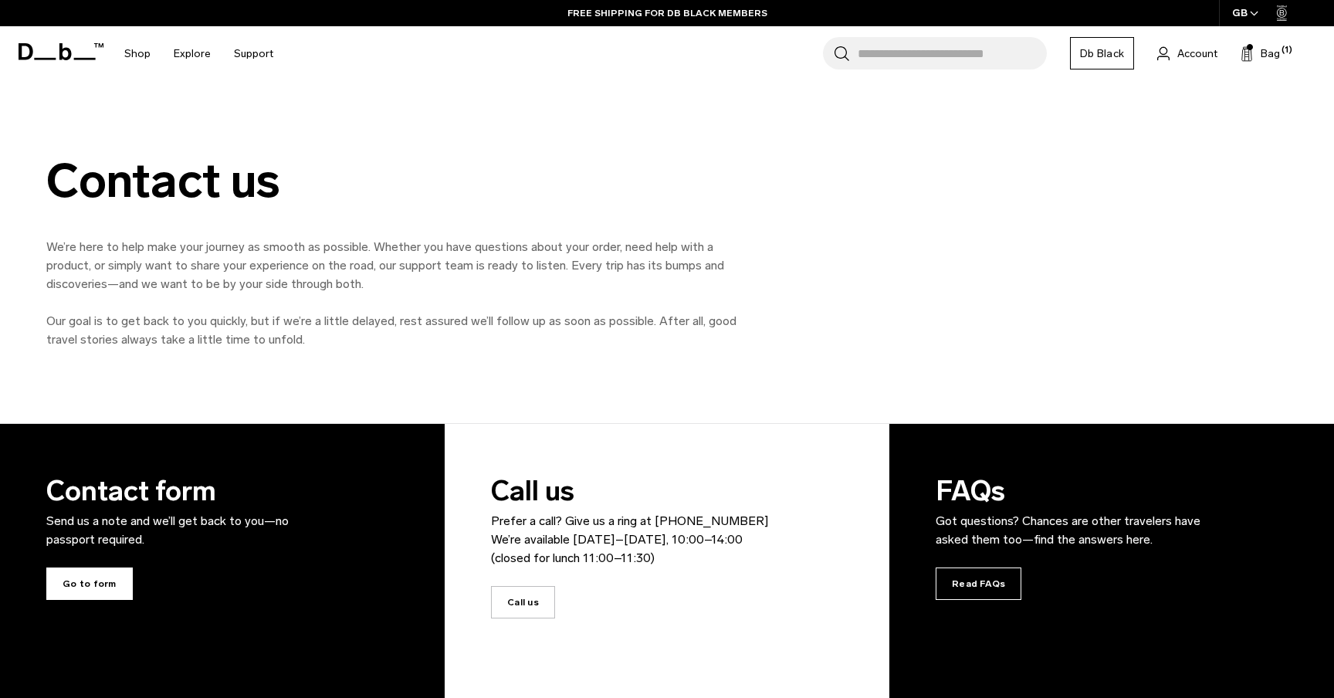
click at [73, 578] on span "Go to form" at bounding box center [89, 584] width 86 height 32
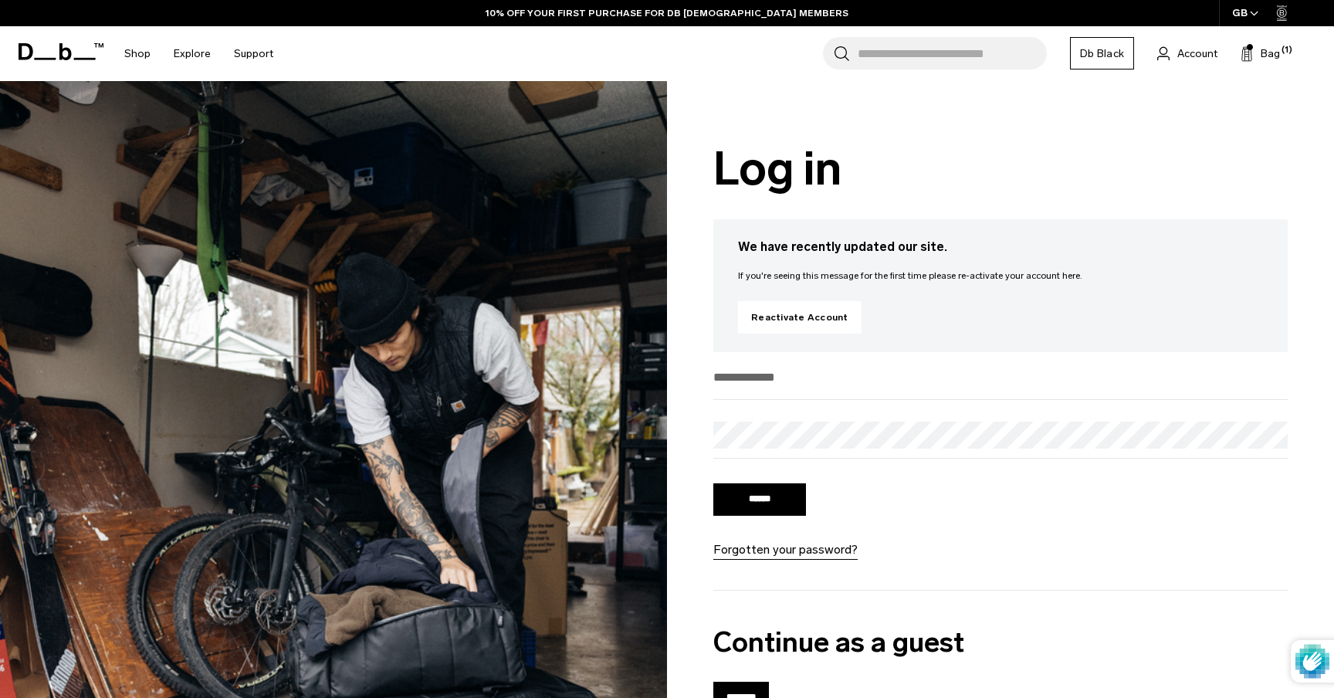
click at [758, 389] on input "email" at bounding box center [1001, 377] width 575 height 25
type input "**********"
click at [757, 488] on input "******" at bounding box center [760, 499] width 93 height 32
click at [756, 497] on input "******" at bounding box center [760, 499] width 93 height 32
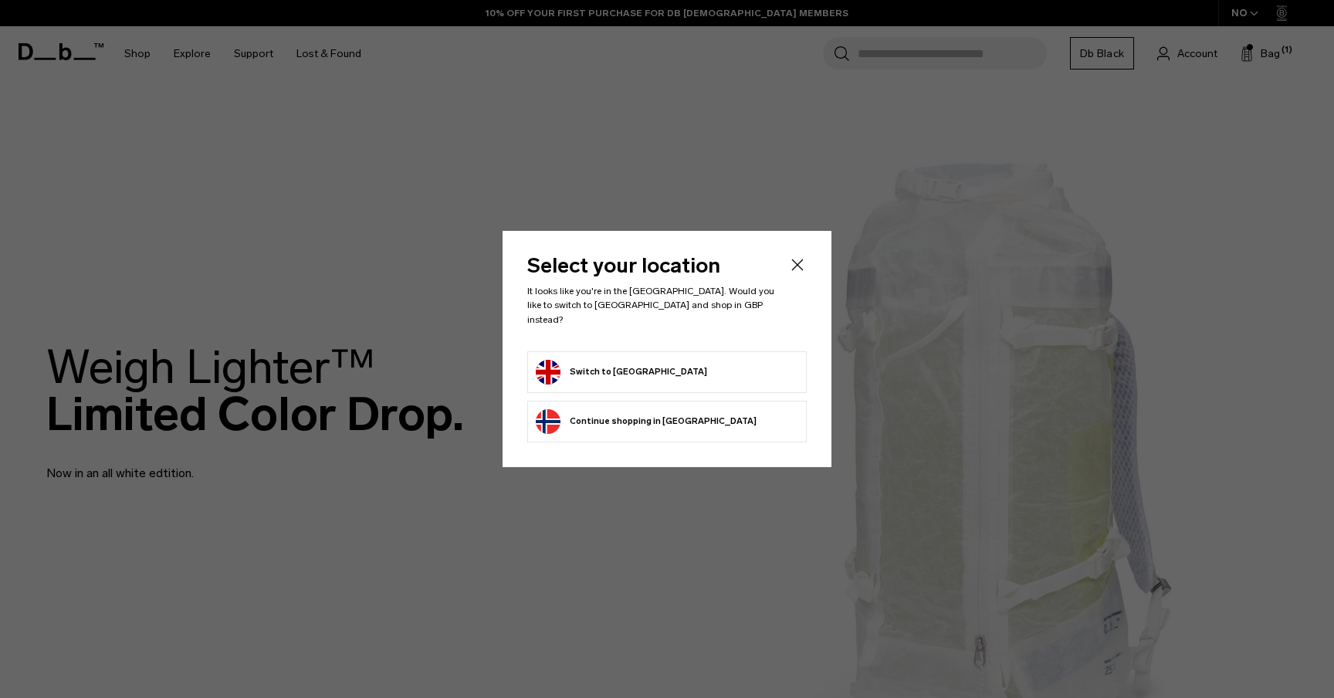
click at [716, 361] on form "Switch to United Kingdom" at bounding box center [667, 372] width 263 height 25
click at [594, 365] on button "Switch to United Kingdom" at bounding box center [621, 372] width 171 height 25
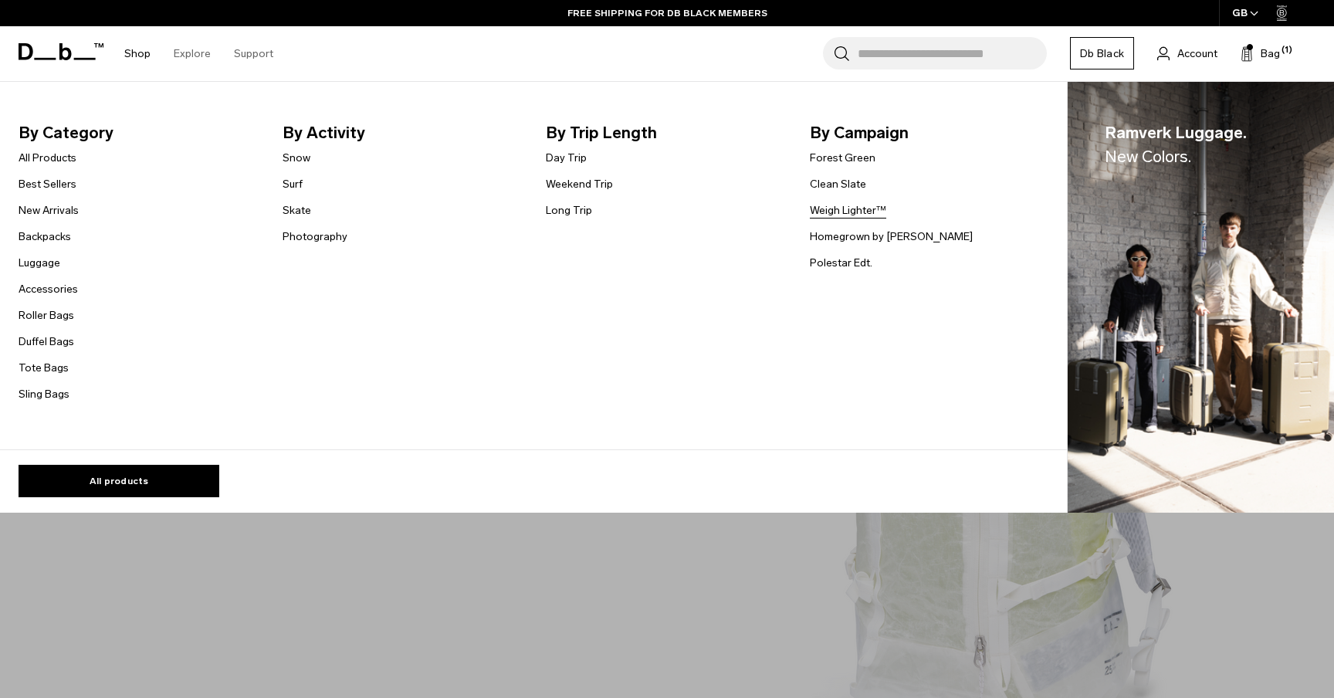
click at [846, 211] on link "Weigh Lighter™" at bounding box center [848, 210] width 76 height 16
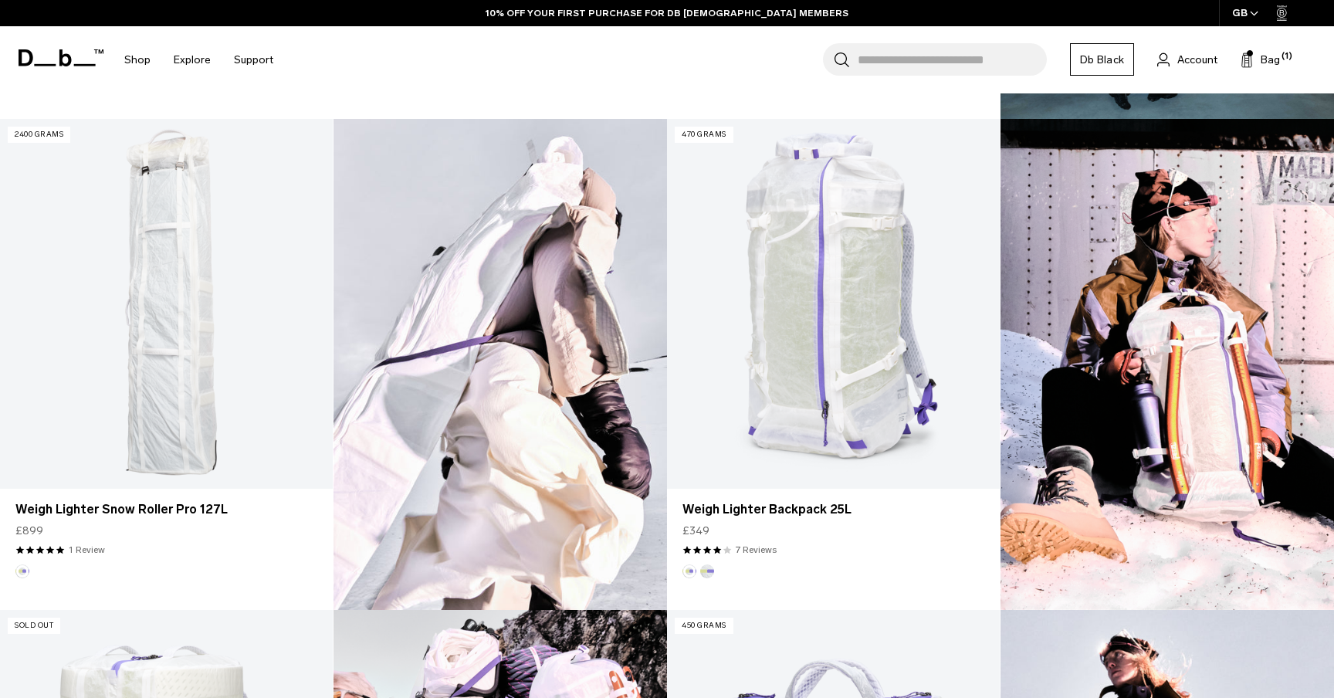
scroll to position [910, 0]
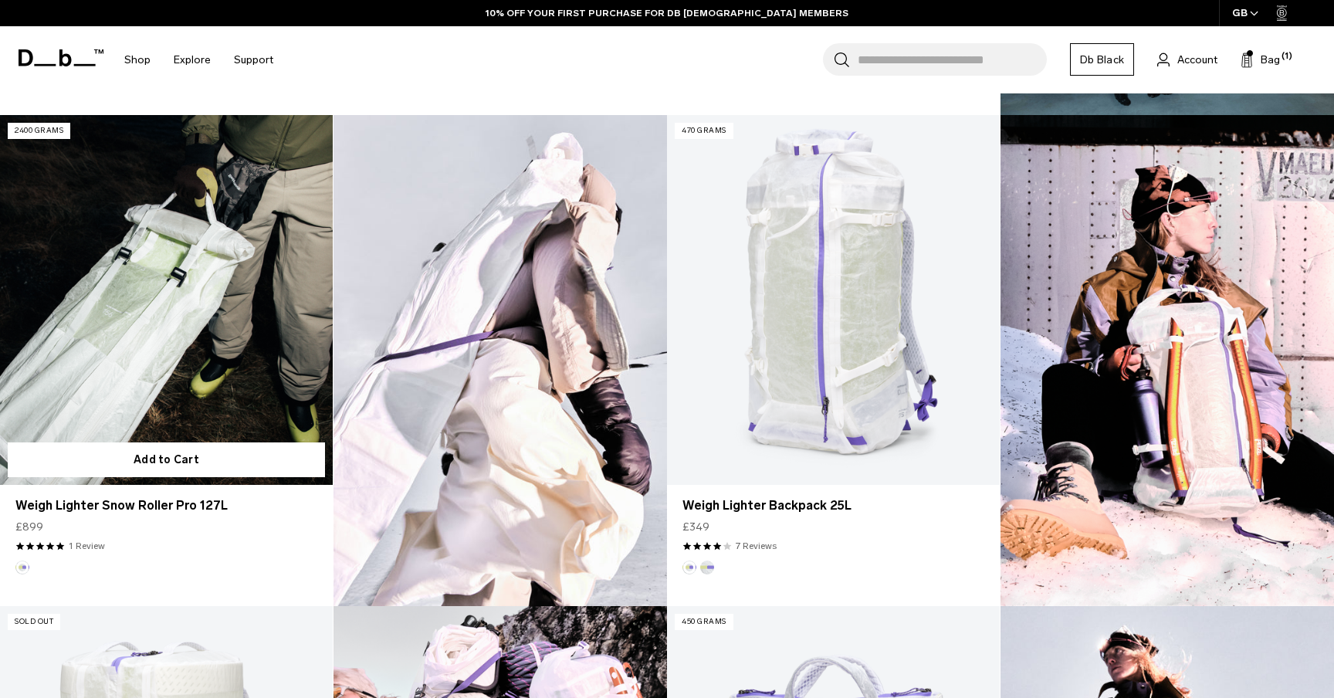
click at [202, 391] on link "Weigh Lighter Snow Roller Pro 127L" at bounding box center [166, 300] width 333 height 370
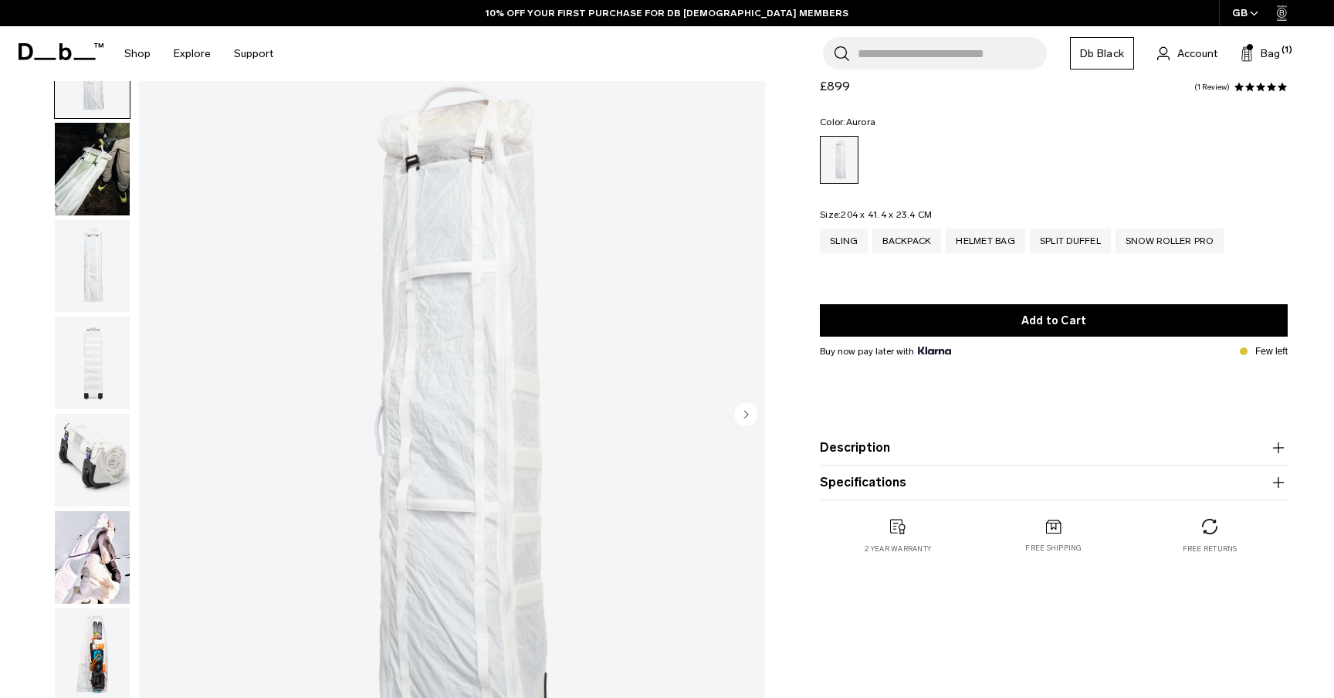
scroll to position [79, 0]
click at [90, 264] on img "button" at bounding box center [92, 267] width 75 height 93
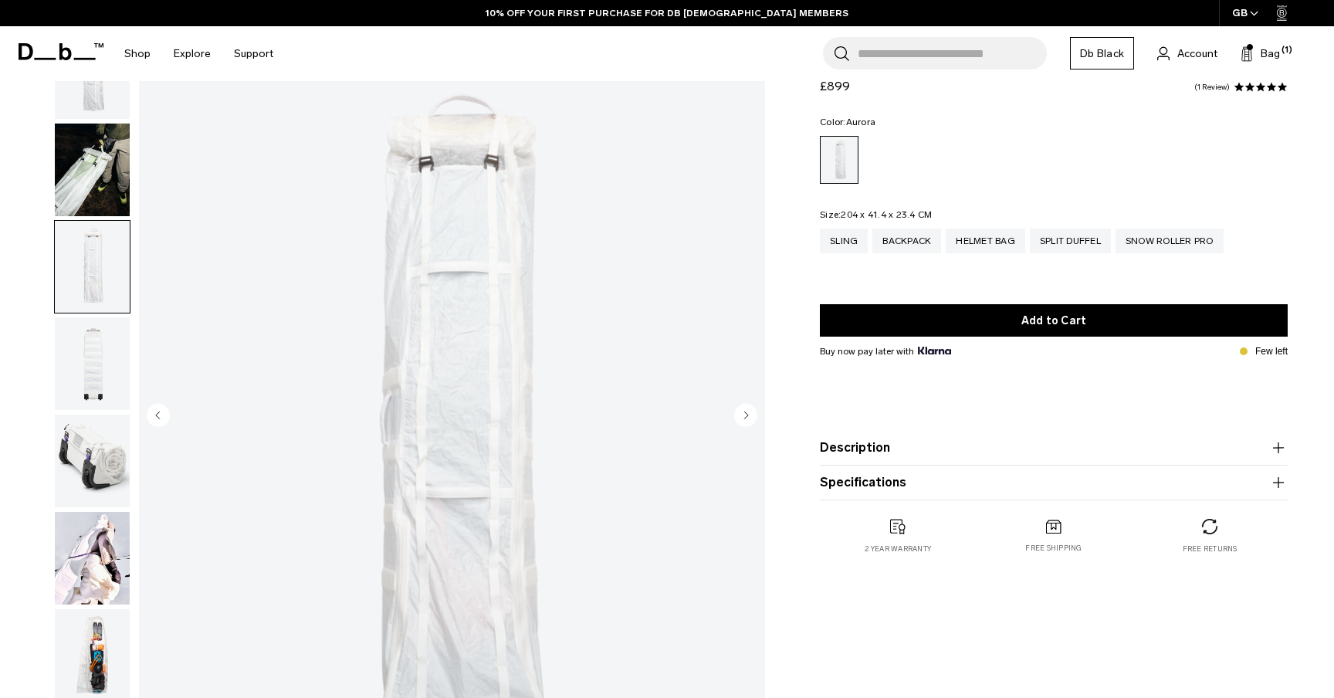
click at [108, 188] on img "button" at bounding box center [92, 170] width 75 height 93
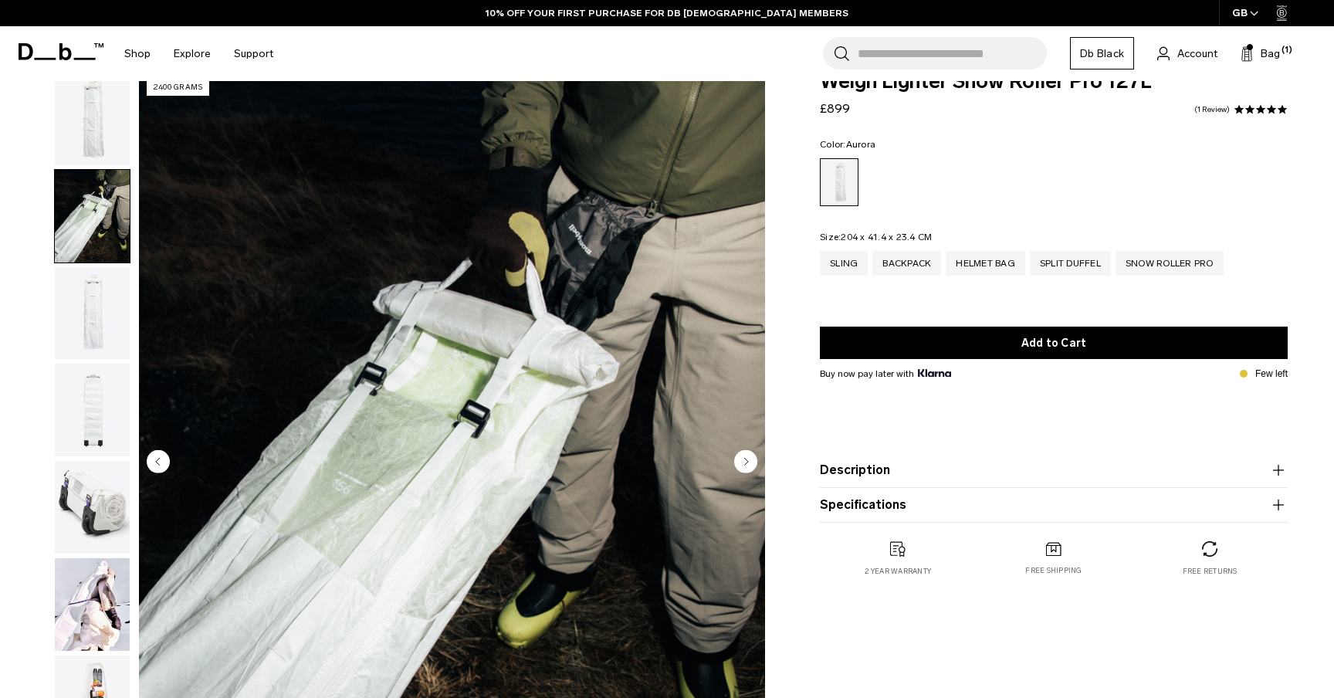
scroll to position [0, 0]
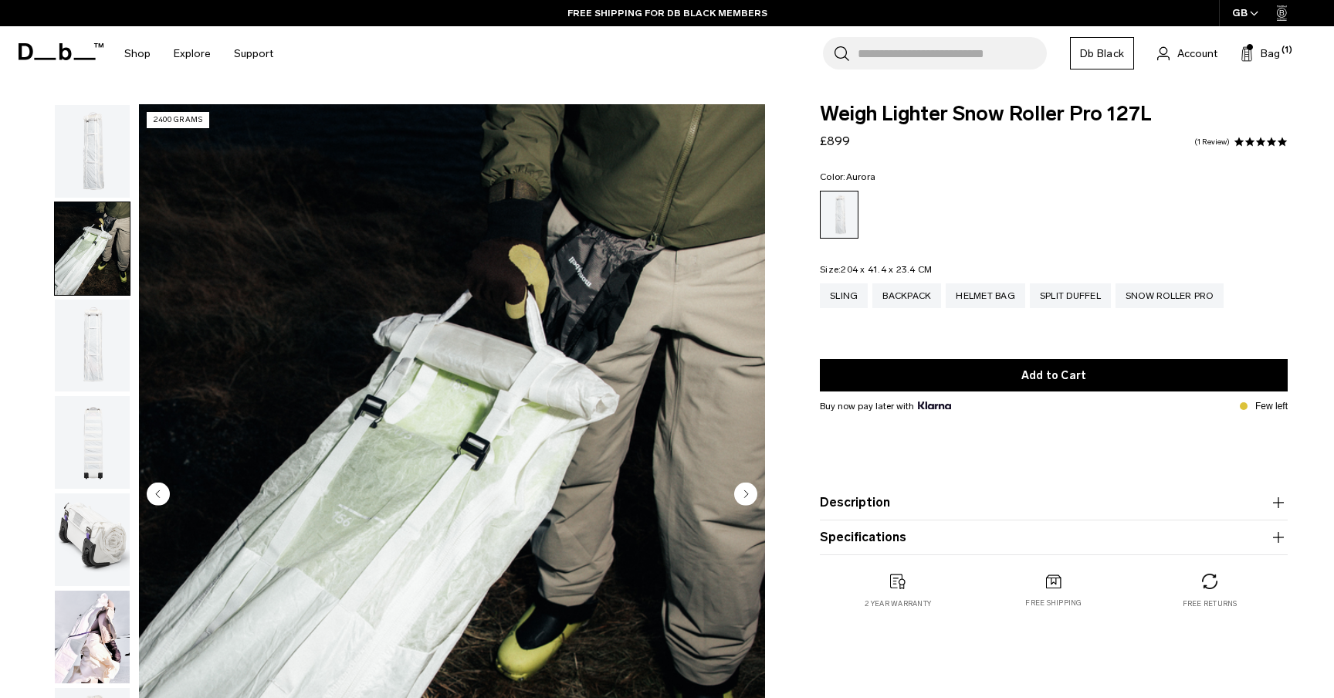
click at [107, 351] on img "button" at bounding box center [92, 346] width 75 height 93
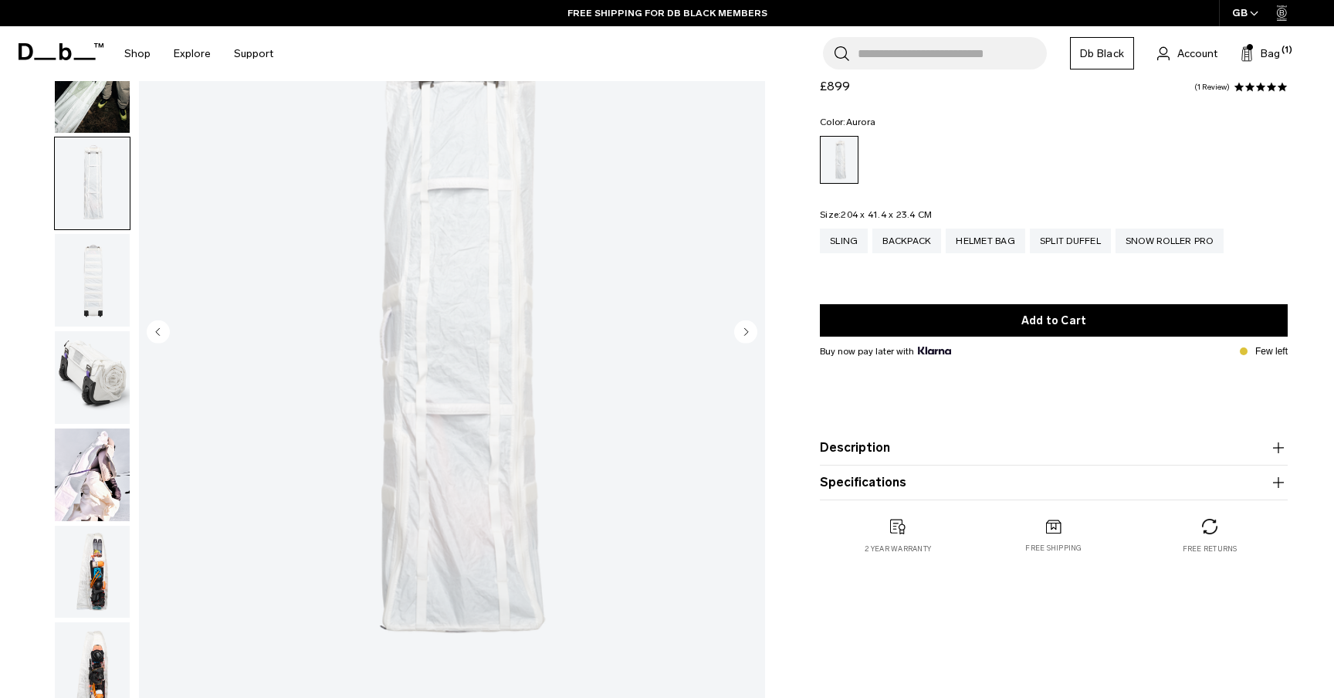
scroll to position [163, 0]
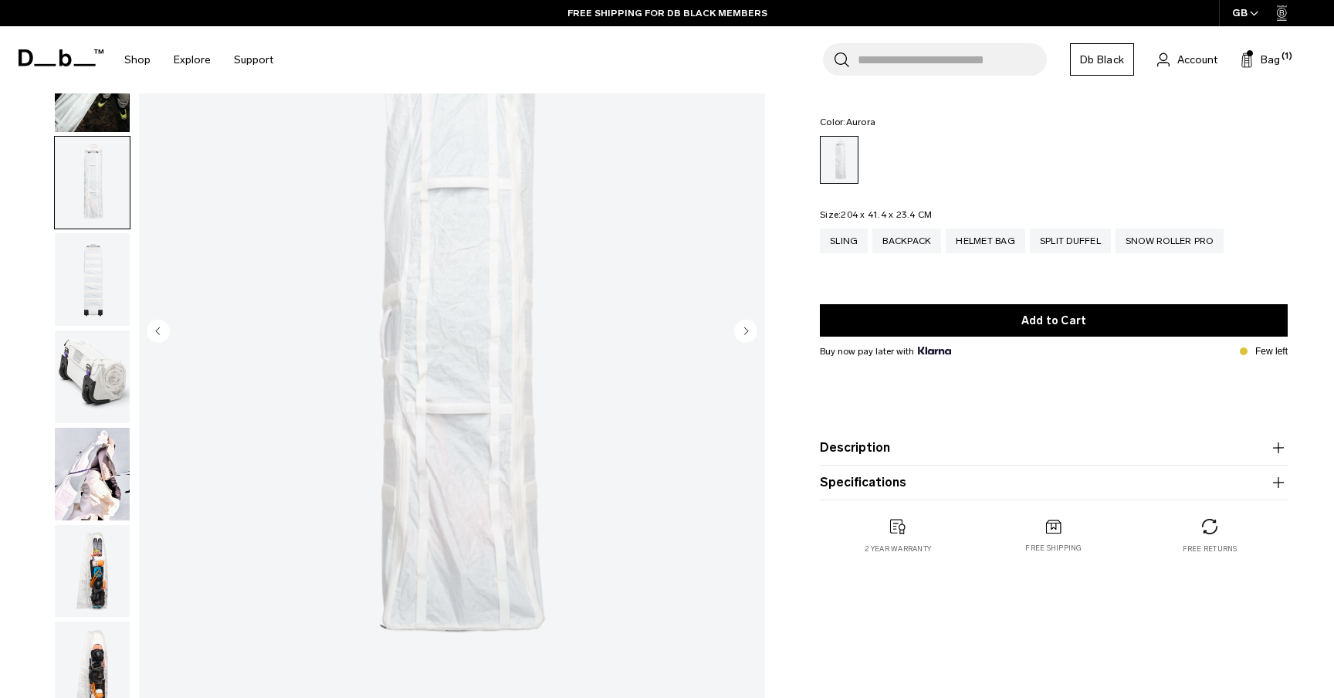
click at [67, 322] on img "button" at bounding box center [92, 279] width 75 height 93
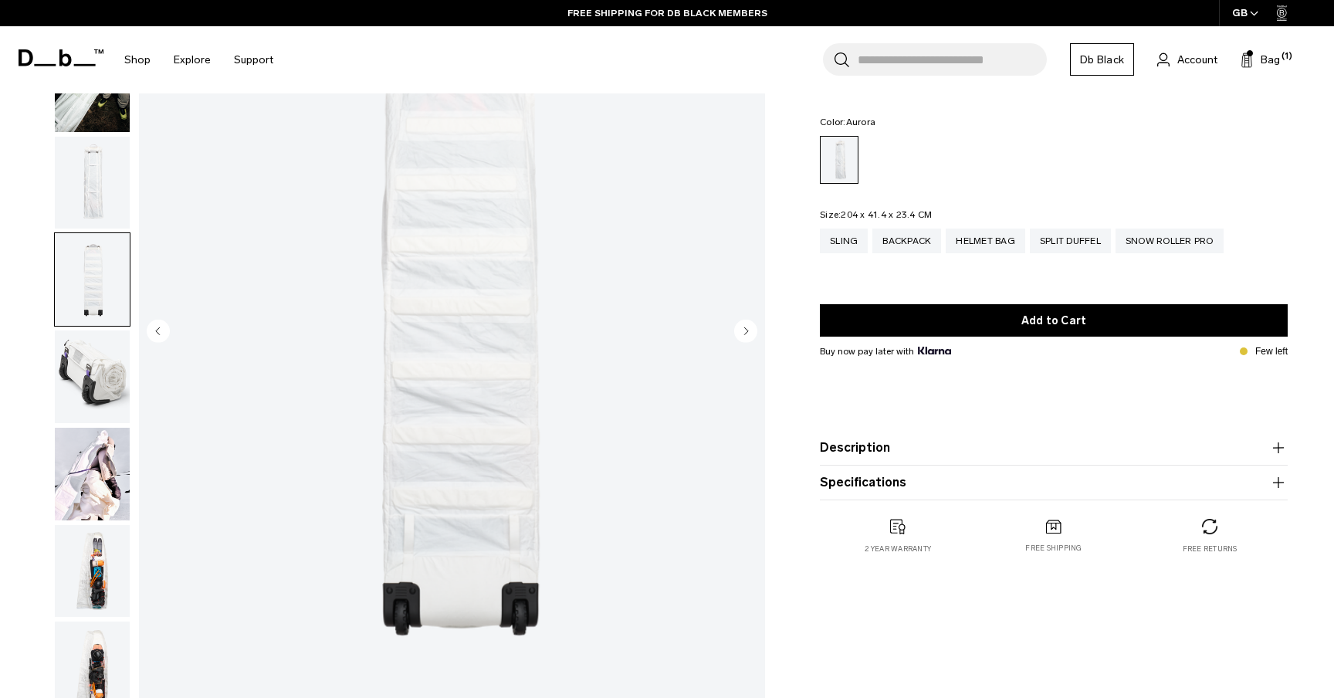
click at [89, 406] on img "button" at bounding box center [92, 377] width 75 height 93
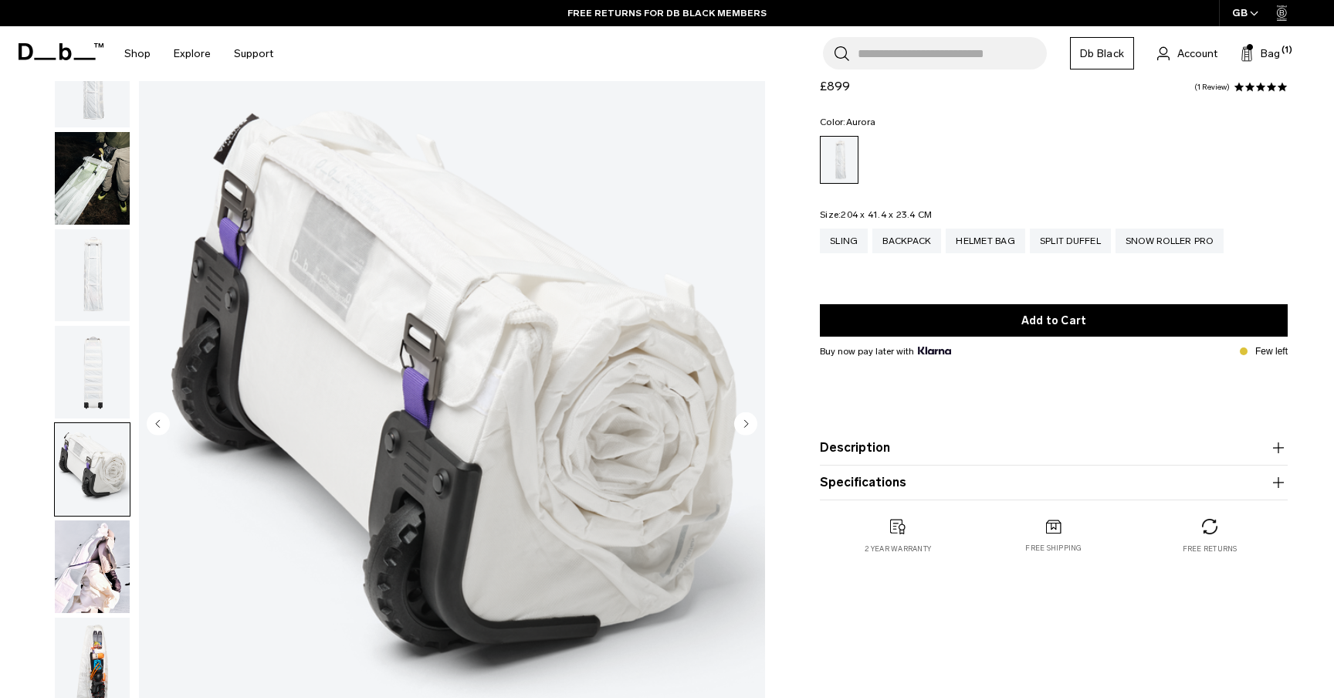
scroll to position [63, 0]
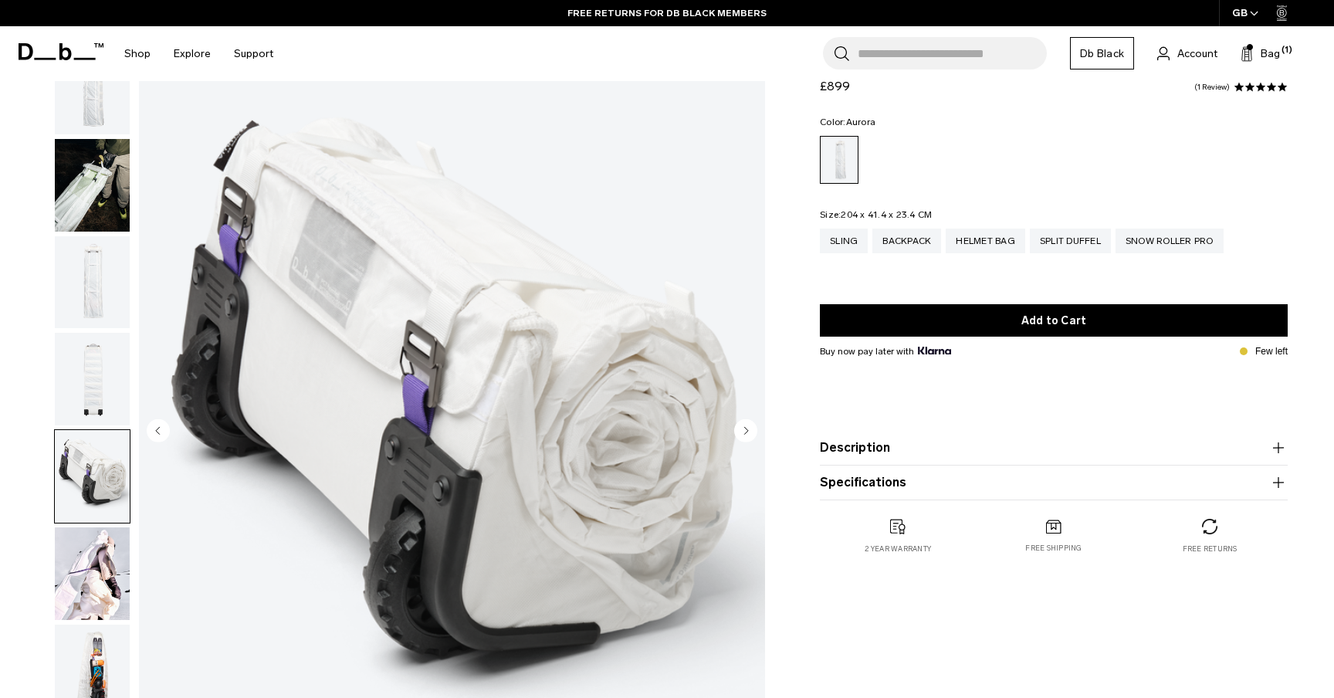
click at [81, 590] on img "button" at bounding box center [92, 573] width 75 height 93
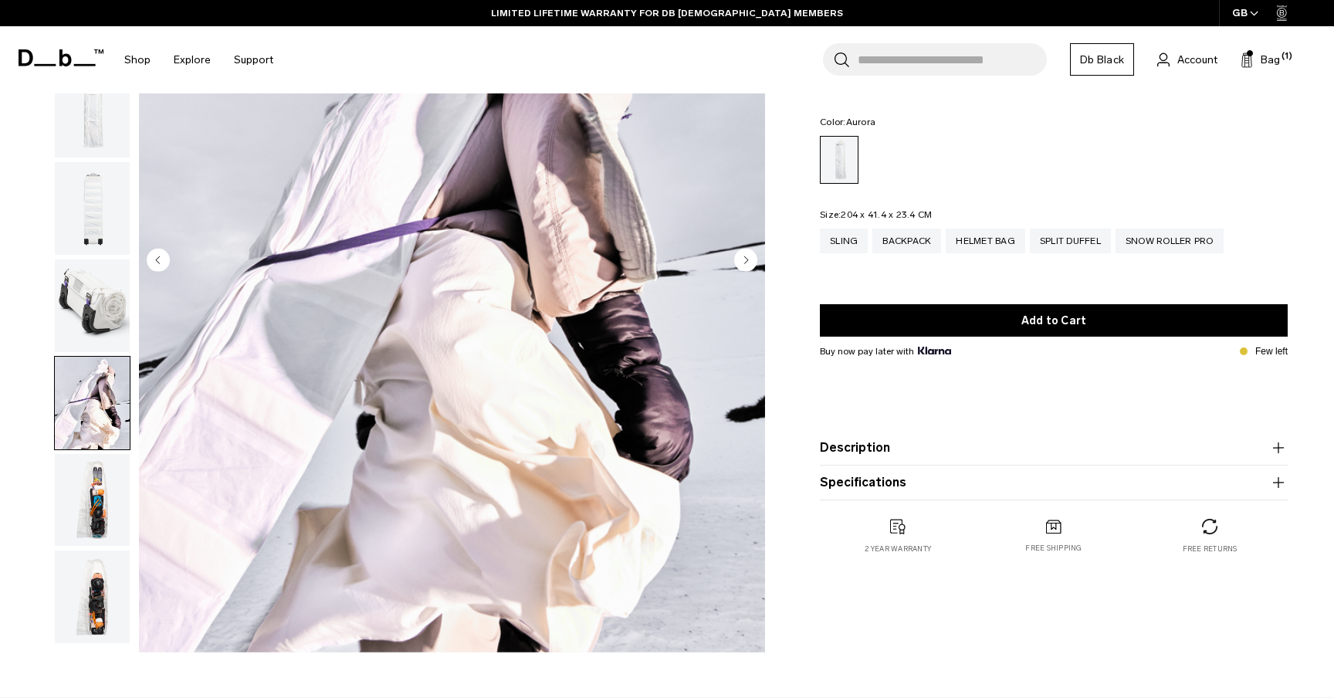
scroll to position [237, 0]
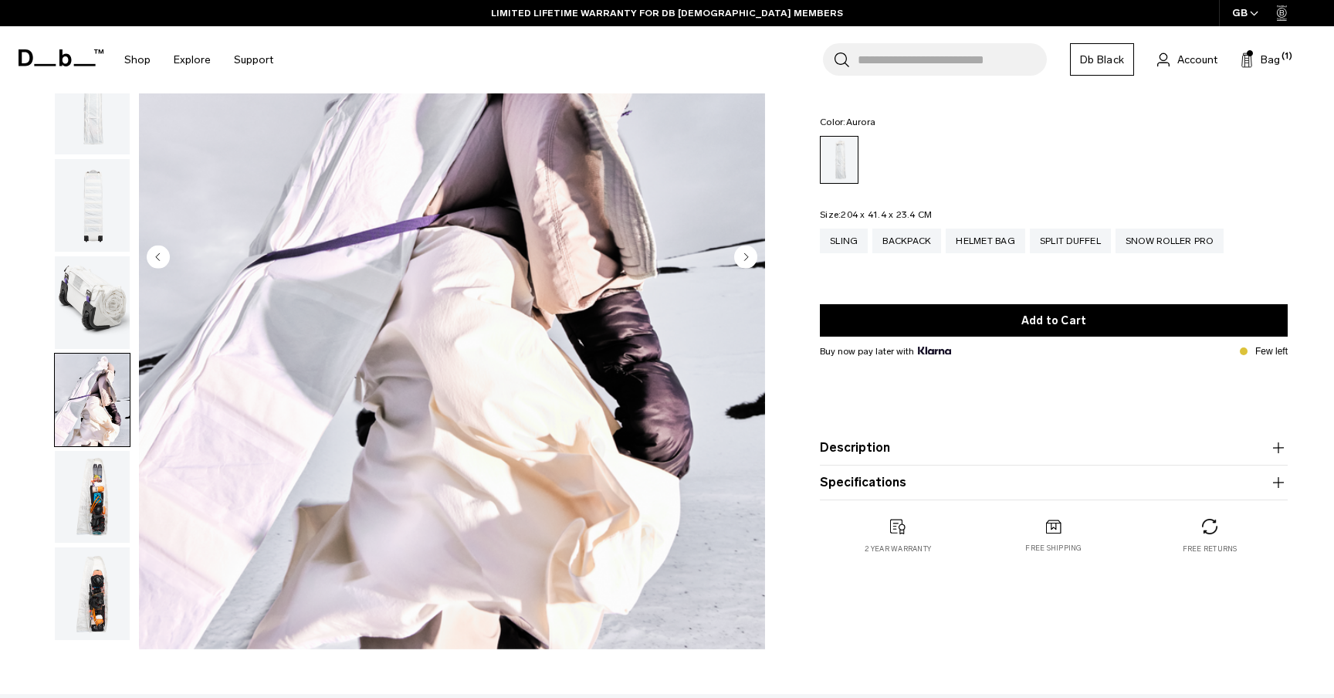
click at [87, 507] on img "button" at bounding box center [92, 497] width 75 height 93
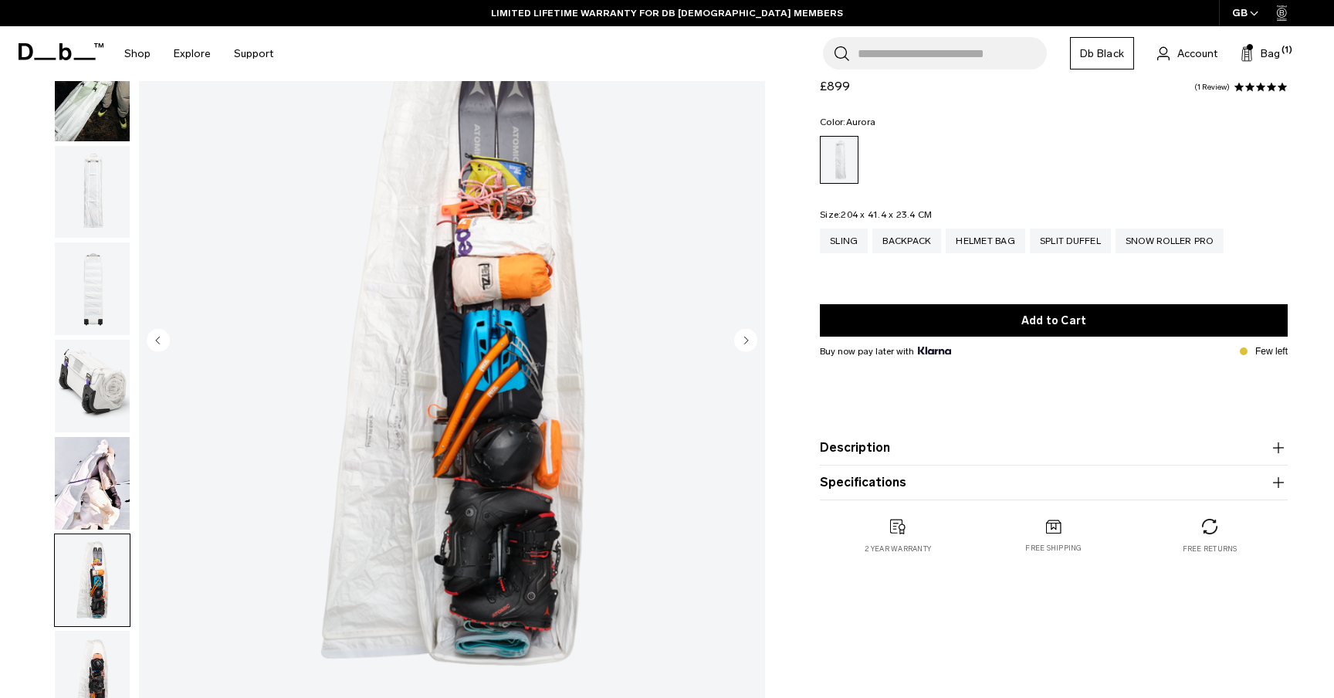
scroll to position [175, 0]
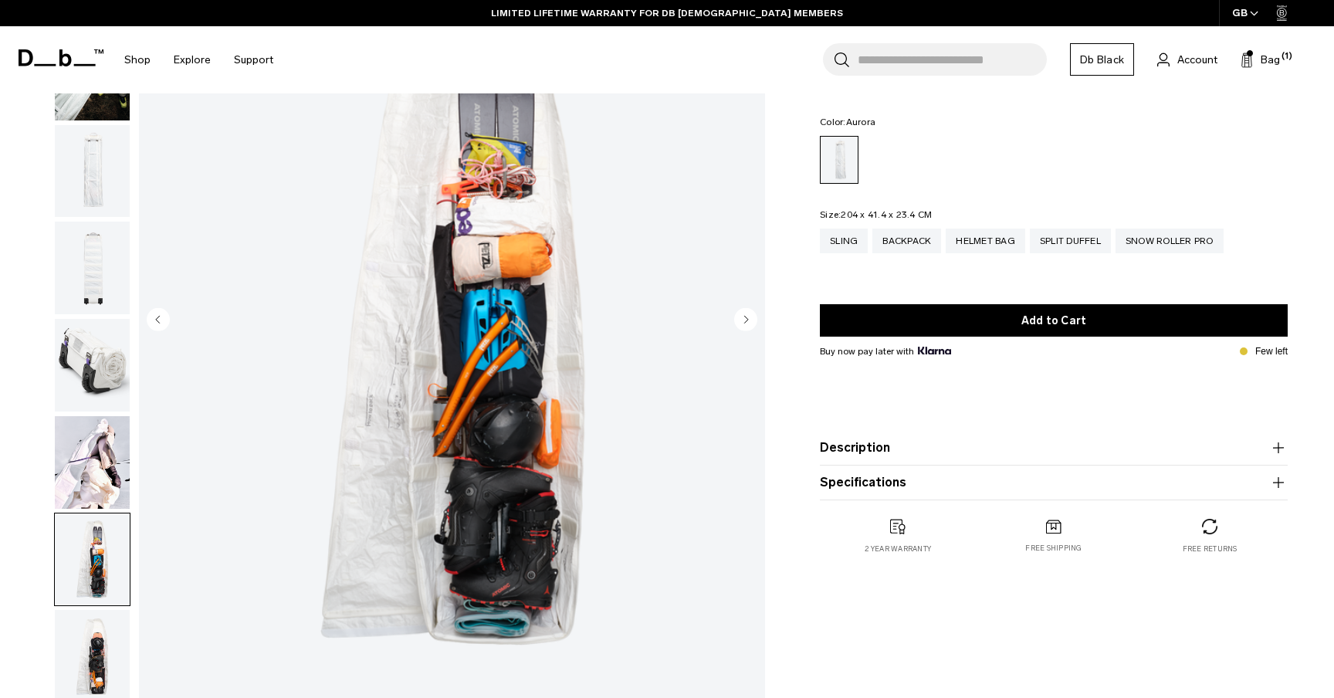
click at [98, 666] on img "button" at bounding box center [92, 656] width 75 height 93
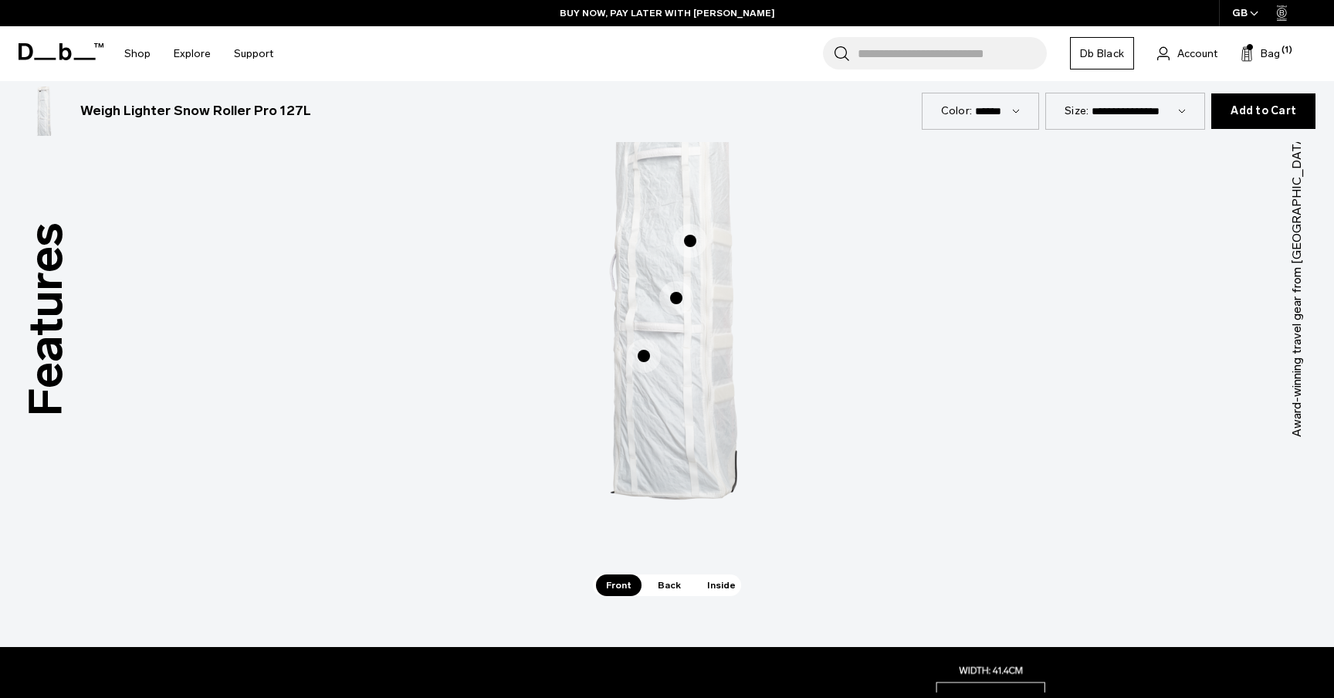
scroll to position [1013, 0]
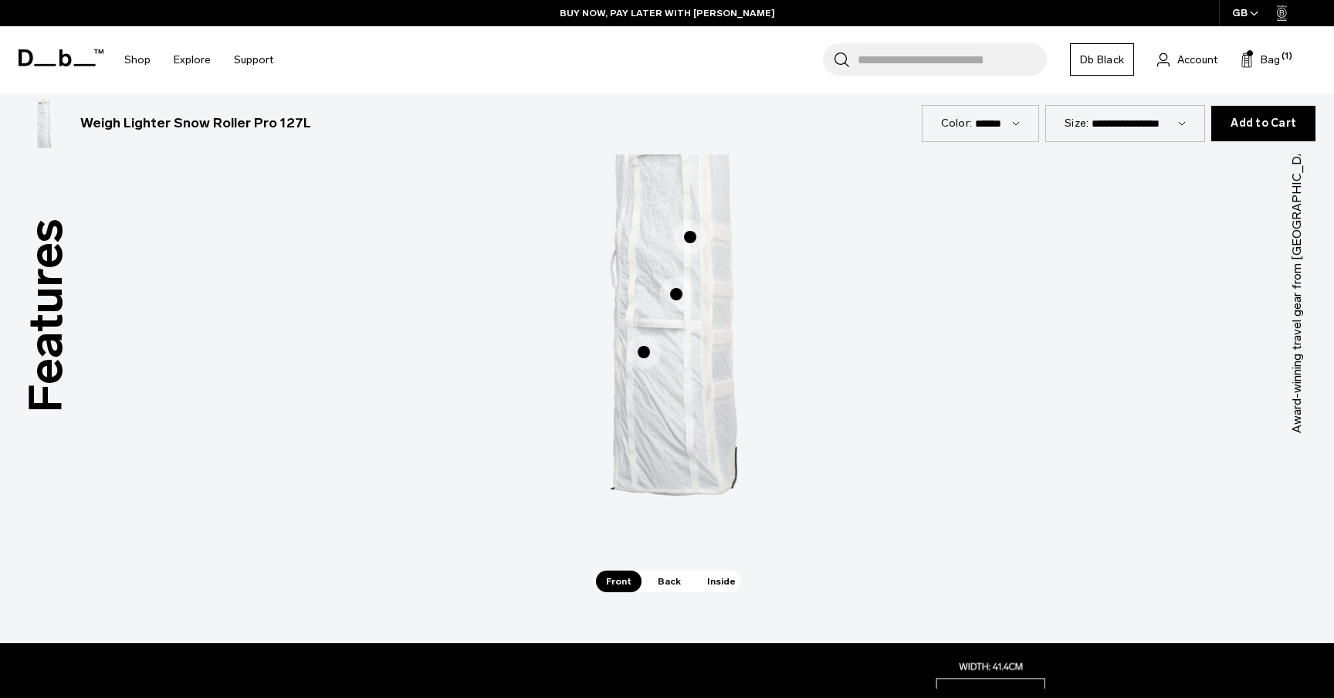
click at [711, 587] on span "Inside" at bounding box center [721, 582] width 49 height 22
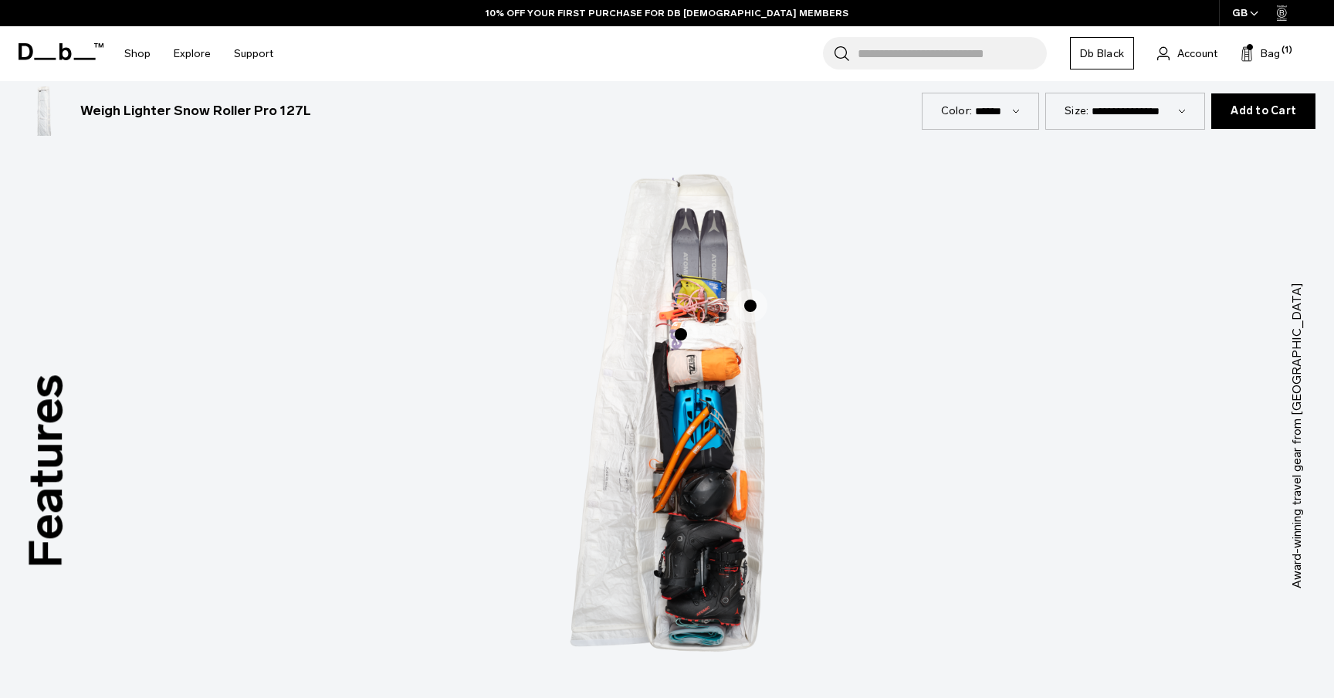
scroll to position [0, 0]
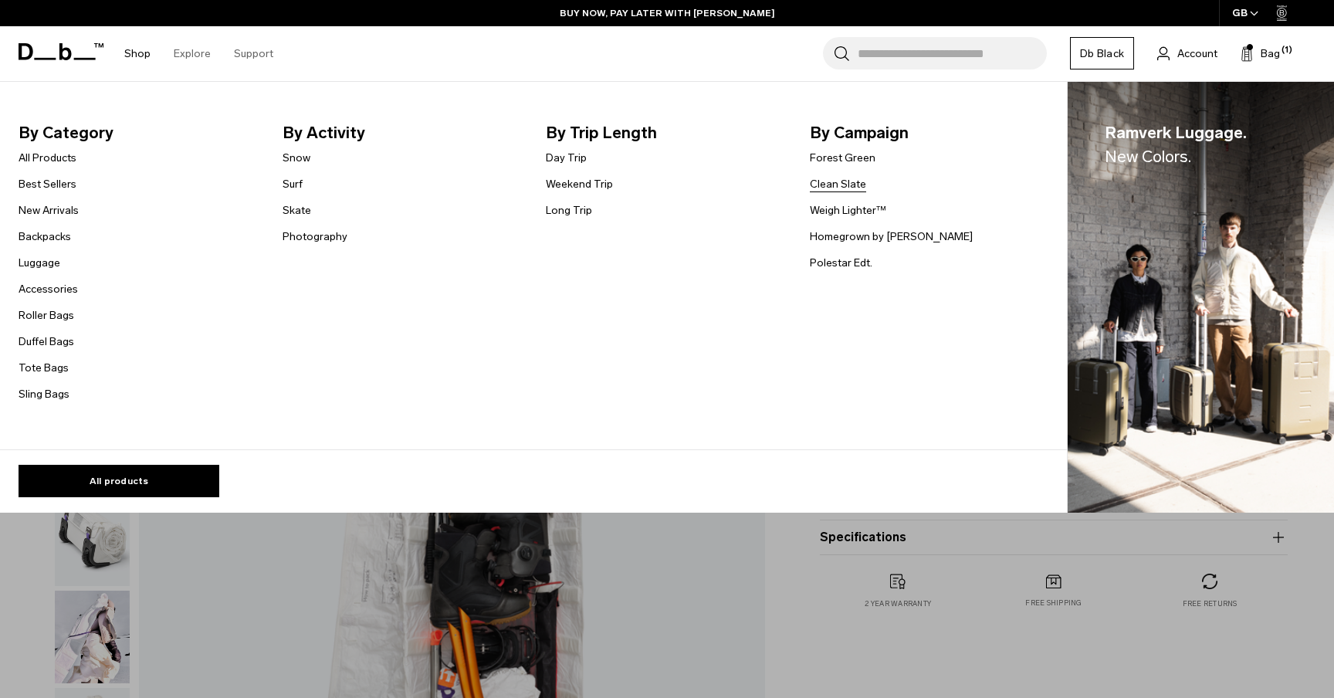
click at [832, 186] on link "Clean Slate" at bounding box center [838, 184] width 56 height 16
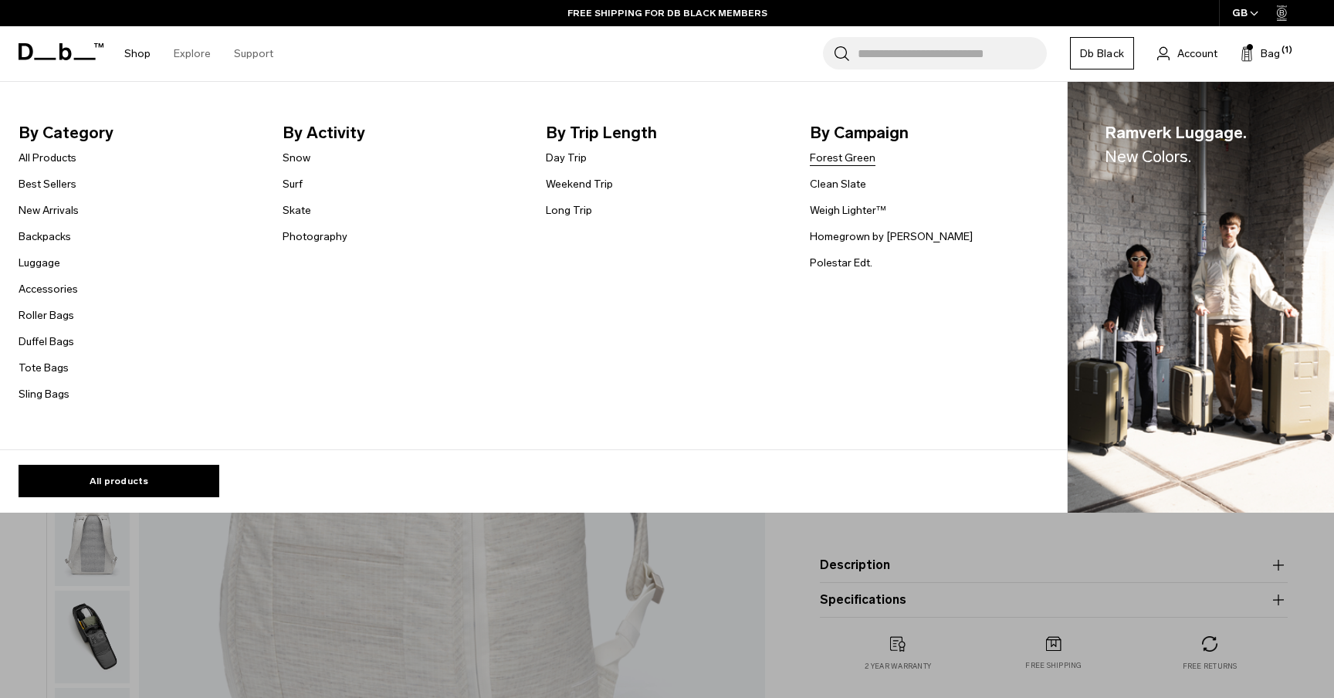
click at [826, 164] on link "Forest Green" at bounding box center [843, 158] width 66 height 16
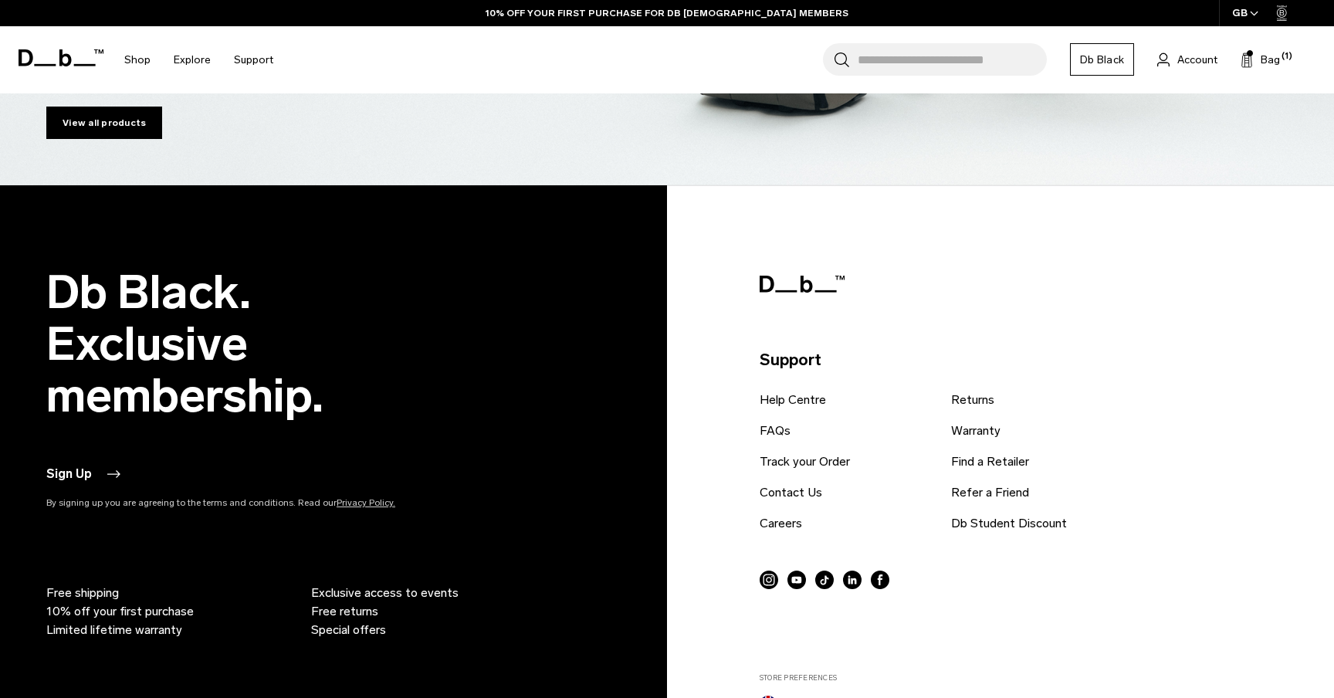
scroll to position [4779, 0]
